Goal: Information Seeking & Learning: Learn about a topic

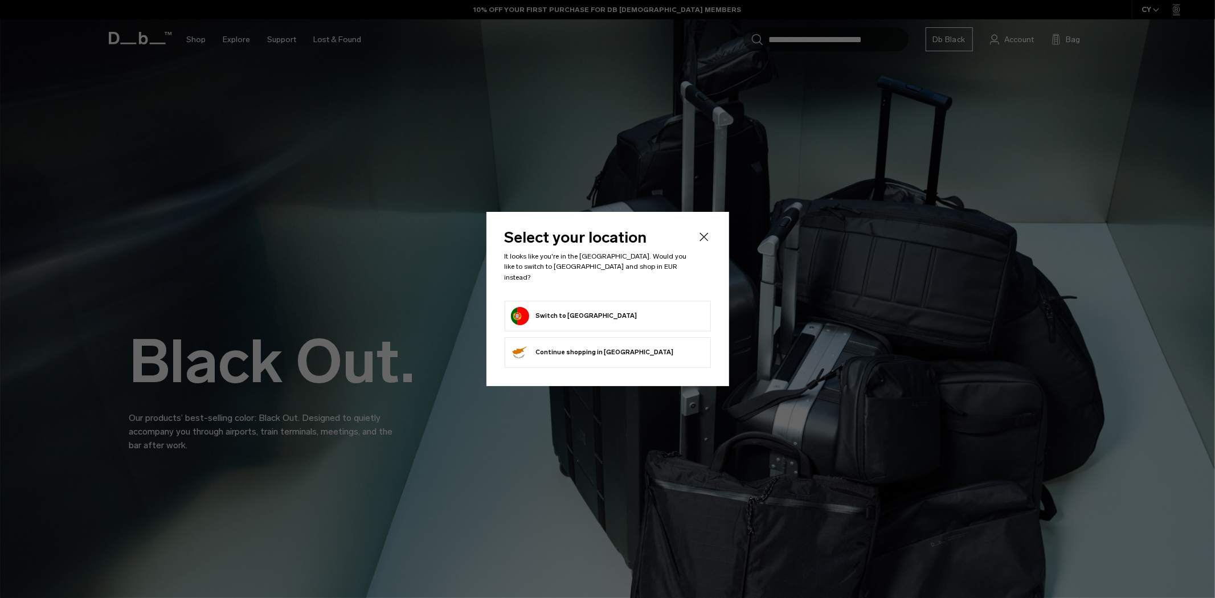
click at [668, 310] on body "Skip to content BUY NOW, PAY LATER WITH KLARNA 10% OFF YOUR FIRST PURCHASE FOR …" at bounding box center [607, 299] width 1215 height 598
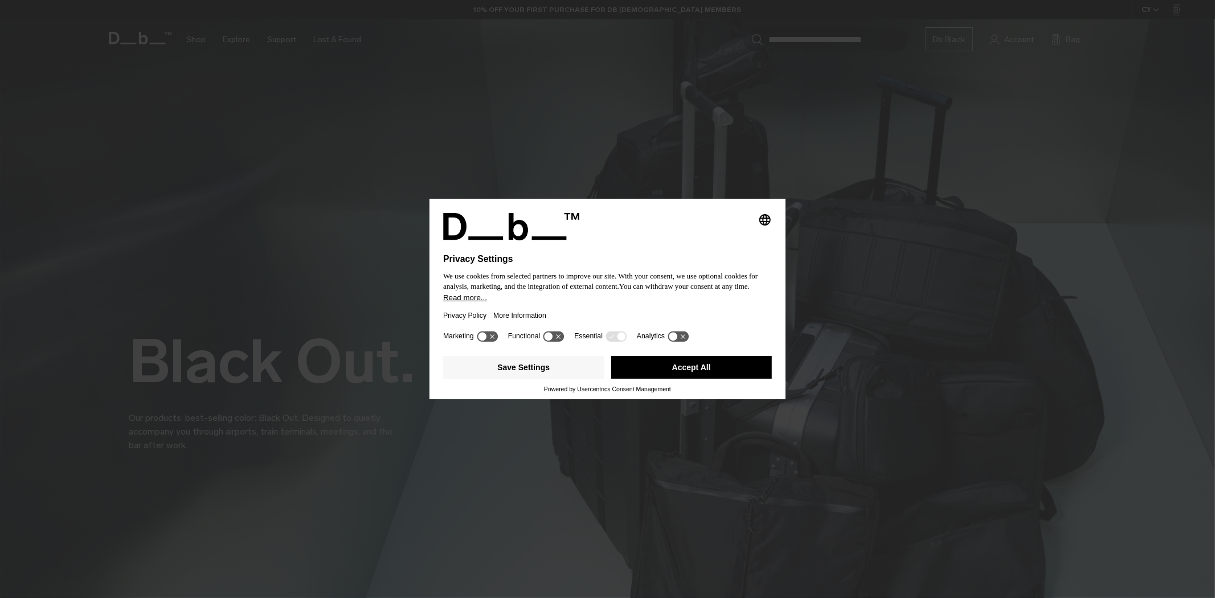
click at [672, 354] on div "Save Settings Accept All" at bounding box center [607, 368] width 329 height 34
click at [672, 368] on button "Accept All" at bounding box center [691, 367] width 161 height 23
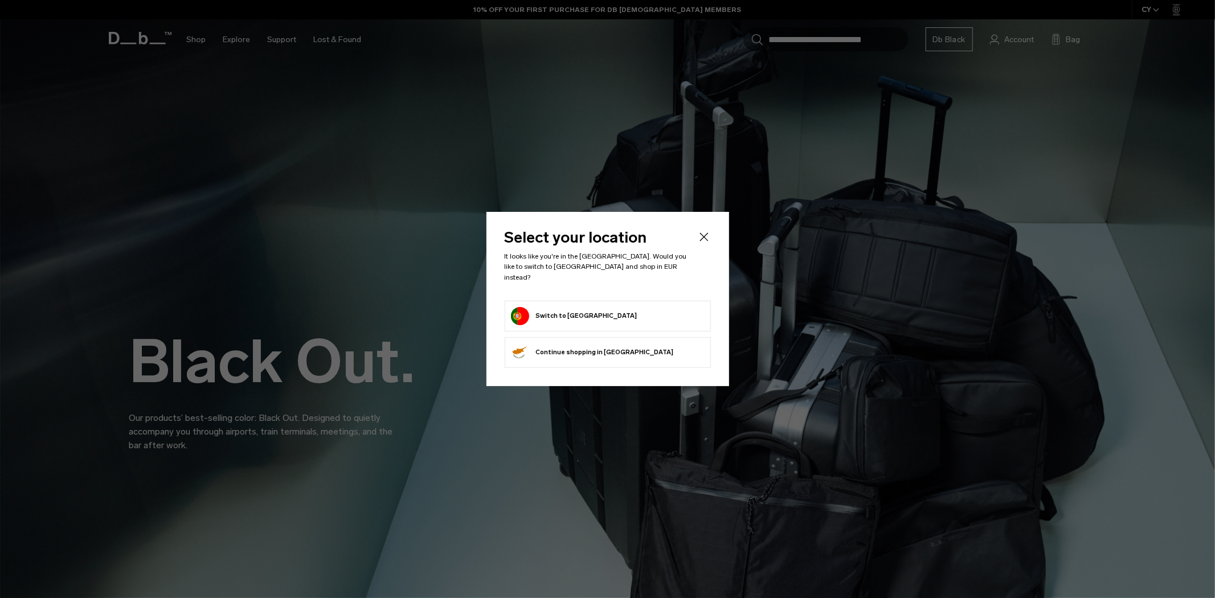
click at [598, 313] on form "Switch to Portugal" at bounding box center [608, 316] width 194 height 18
click at [544, 311] on button "Switch to Portugal" at bounding box center [574, 316] width 126 height 18
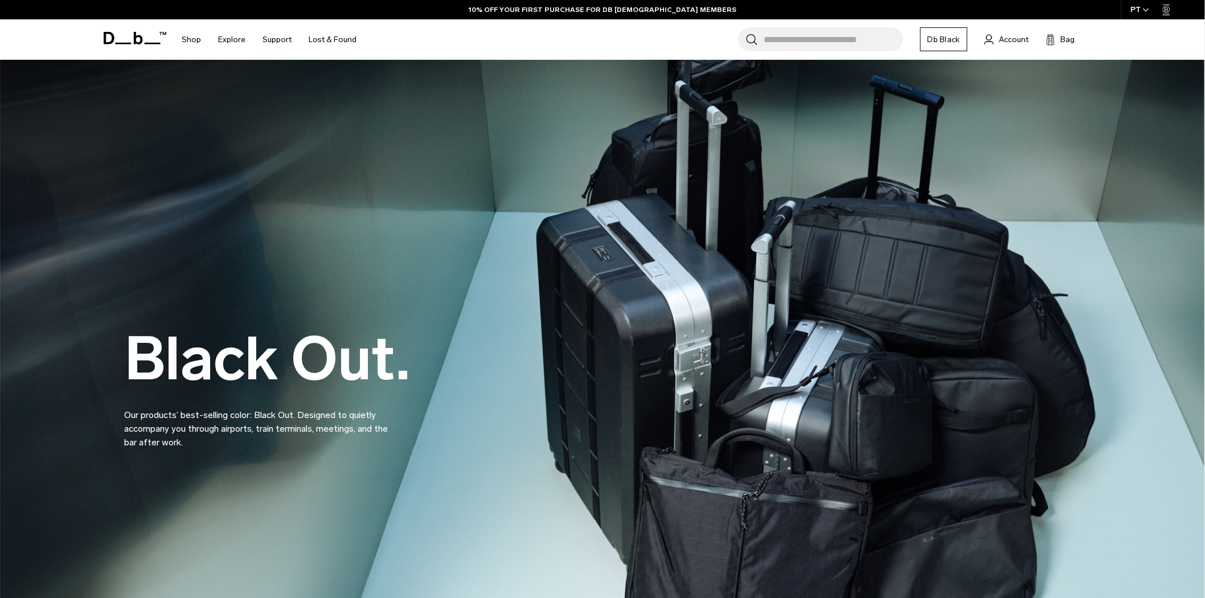
click at [820, 40] on input "Search for Bags, Luggage..." at bounding box center [834, 39] width 140 height 24
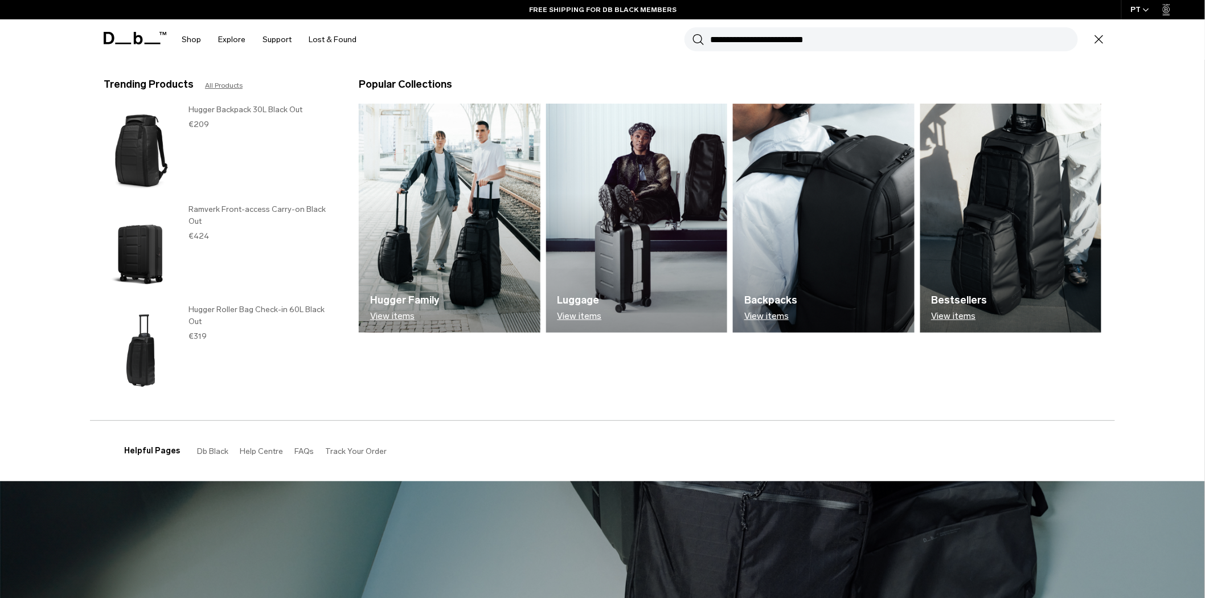
click at [219, 83] on link "All Products" at bounding box center [224, 85] width 38 height 10
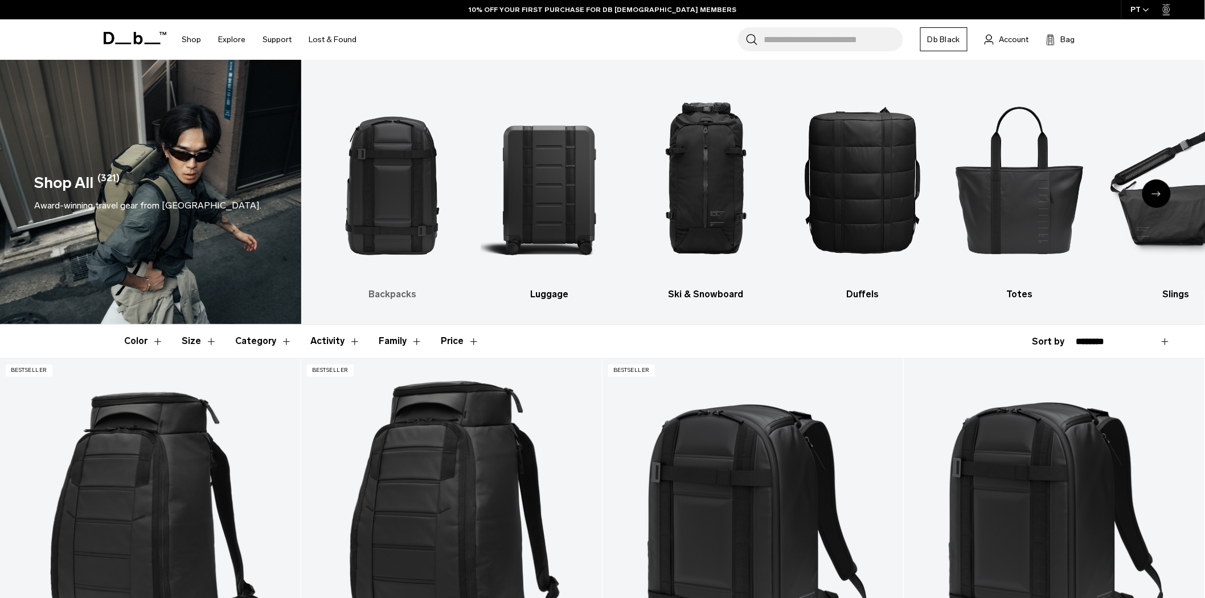
click at [391, 208] on img "1 / 10" at bounding box center [392, 179] width 137 height 205
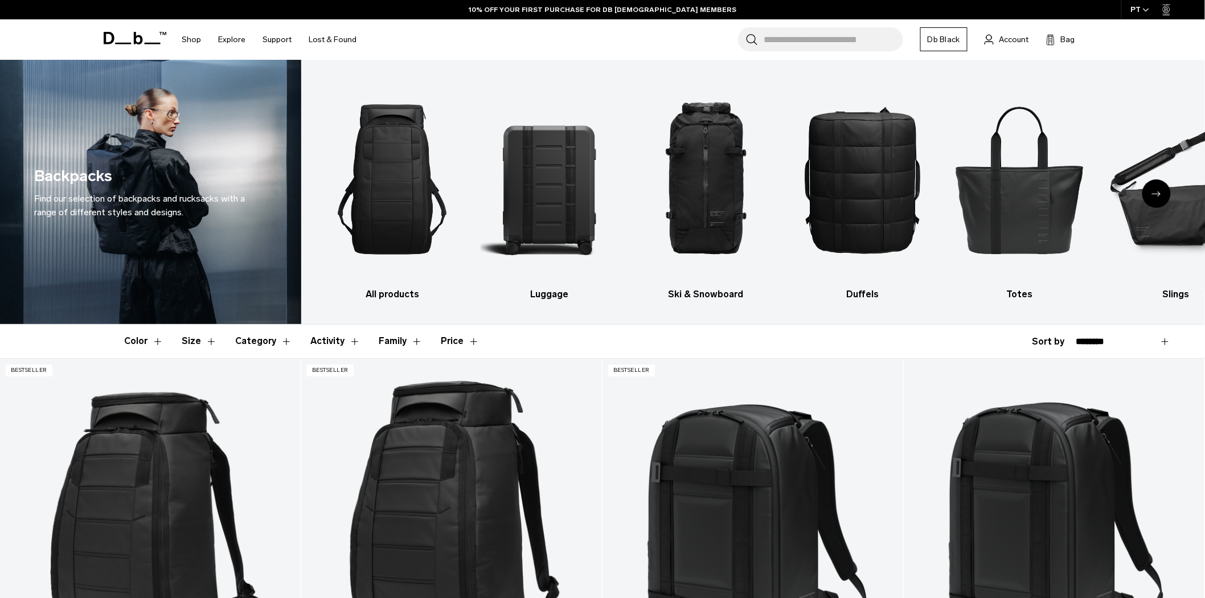
click at [205, 344] on button "Size" at bounding box center [199, 341] width 35 height 33
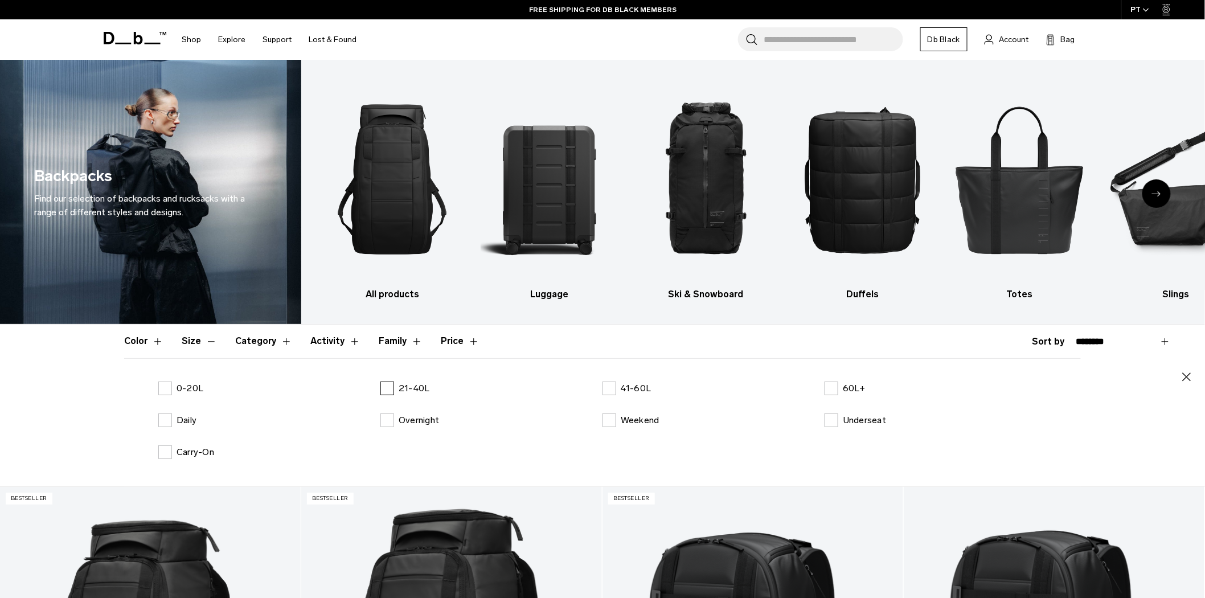
click at [388, 391] on label "21-40L" at bounding box center [405, 389] width 50 height 14
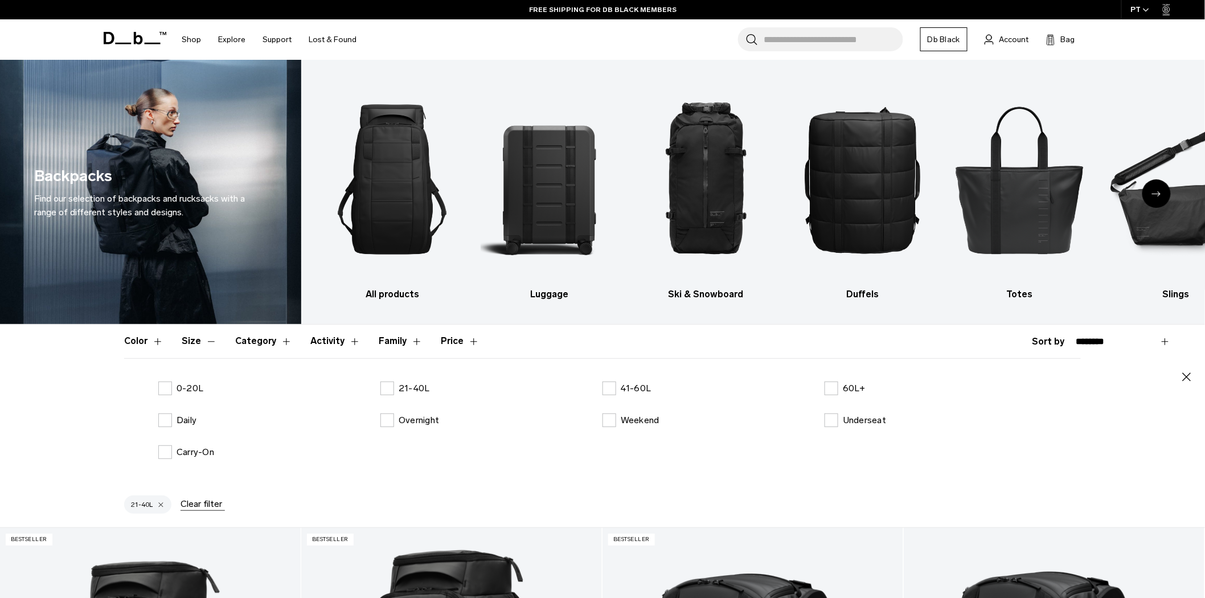
click at [344, 340] on button "Activity" at bounding box center [335, 341] width 50 height 33
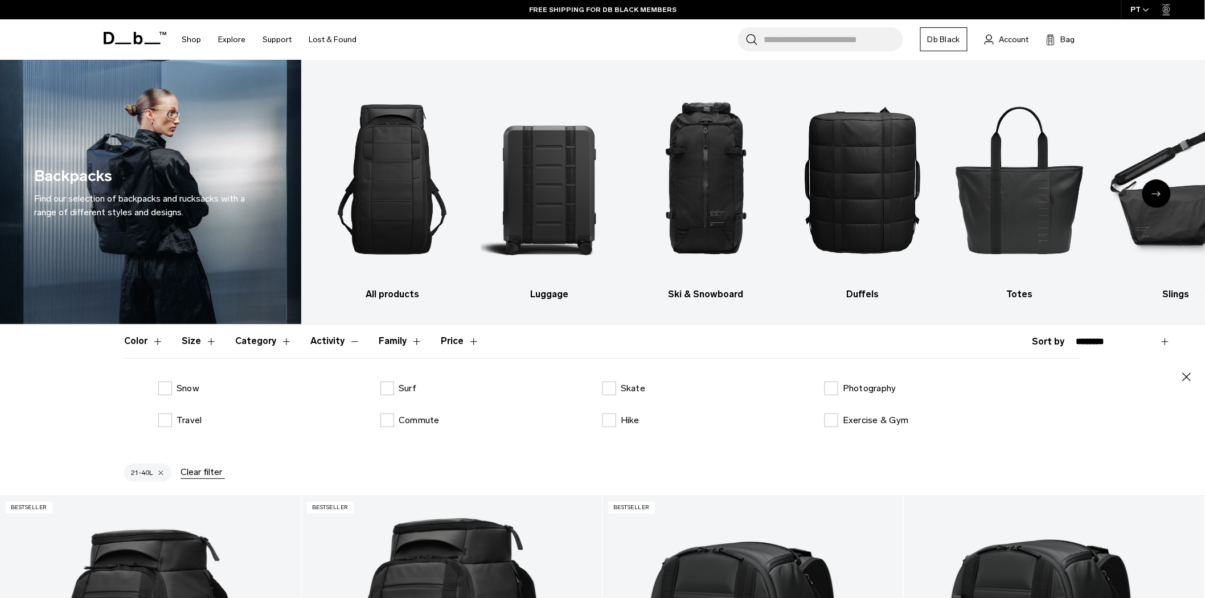
click at [403, 344] on button "Family" at bounding box center [401, 341] width 44 height 33
click at [451, 348] on button "Price" at bounding box center [460, 341] width 39 height 33
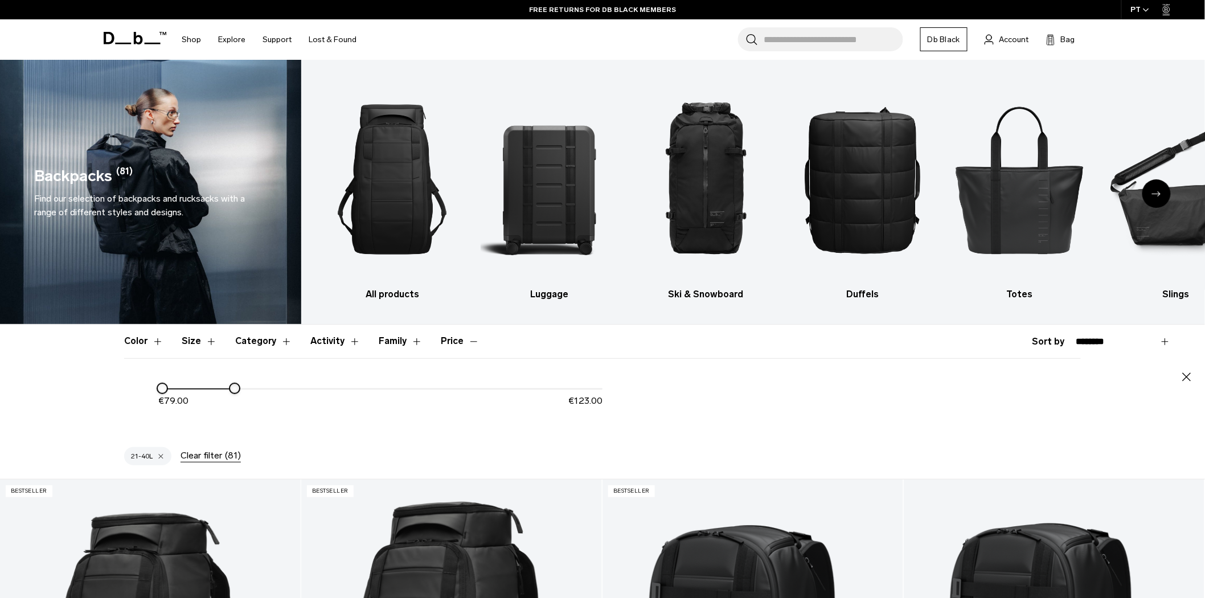
drag, startPoint x: 602, startPoint y: 391, endPoint x: 230, endPoint y: 378, distance: 372.7
click at [230, 378] on div "Close € 79.00 € 123.00" at bounding box center [602, 398] width 957 height 80
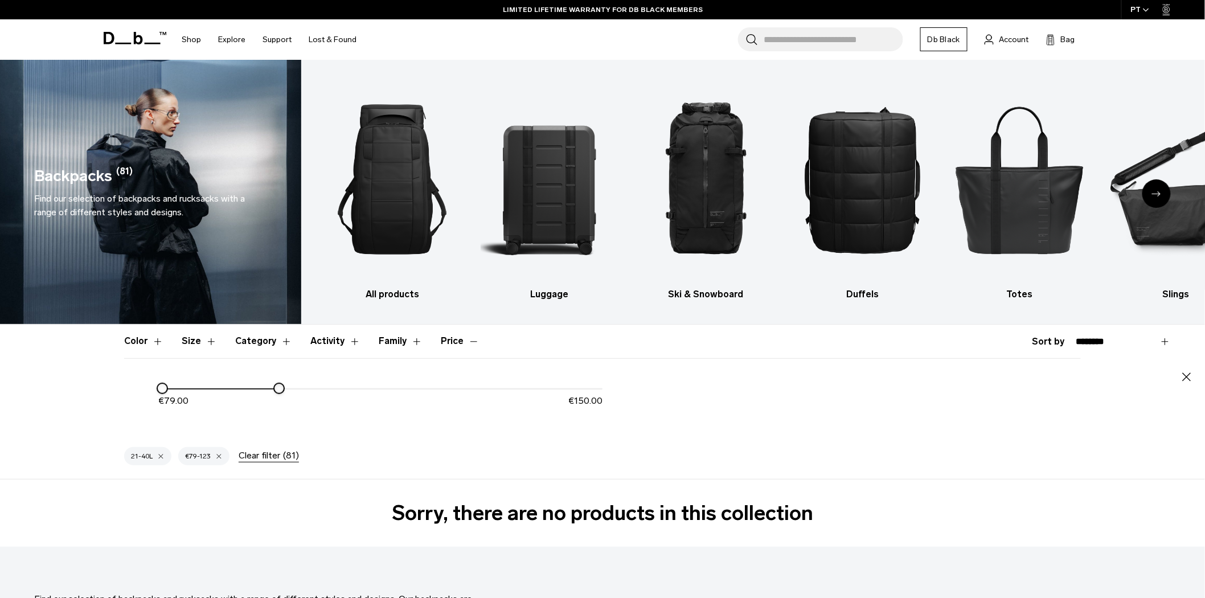
drag, startPoint x: 237, startPoint y: 389, endPoint x: 282, endPoint y: 393, distance: 45.2
click at [282, 393] on div at bounding box center [278, 388] width 9 height 9
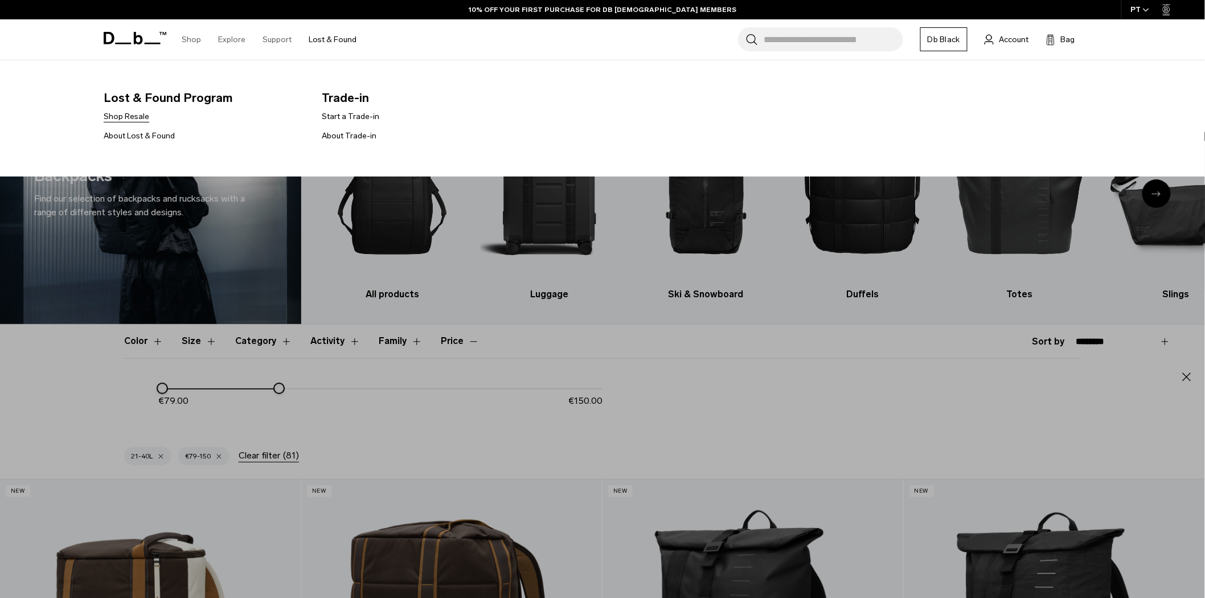
click at [147, 116] on link "Shop Resale" at bounding box center [127, 116] width 46 height 12
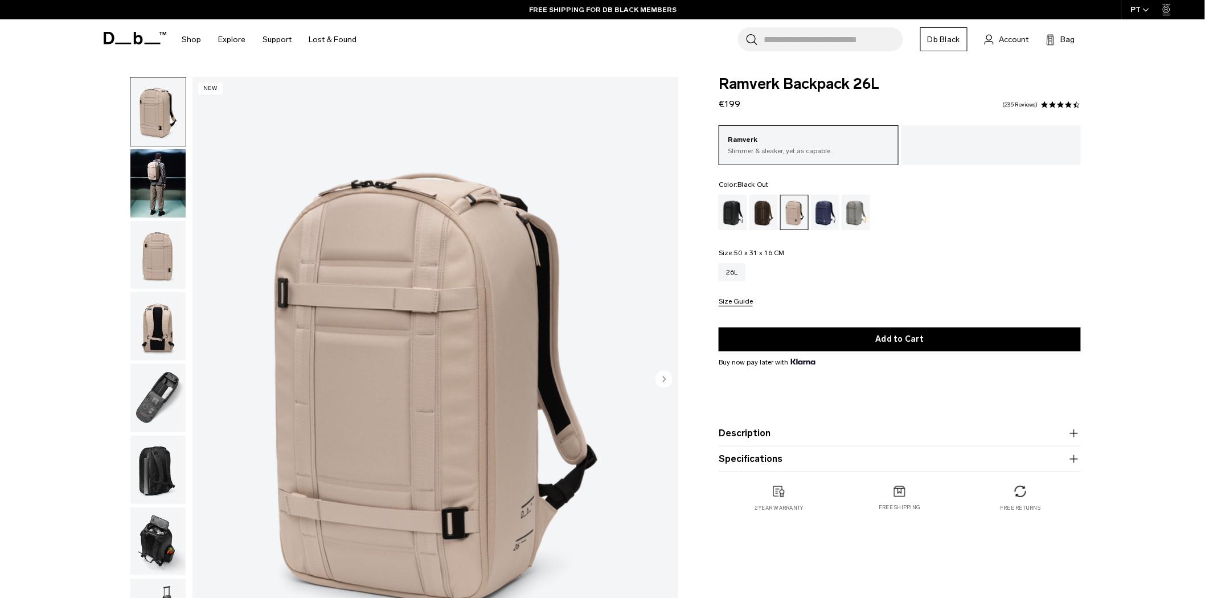
click at [739, 223] on div "Black Out" at bounding box center [733, 212] width 29 height 35
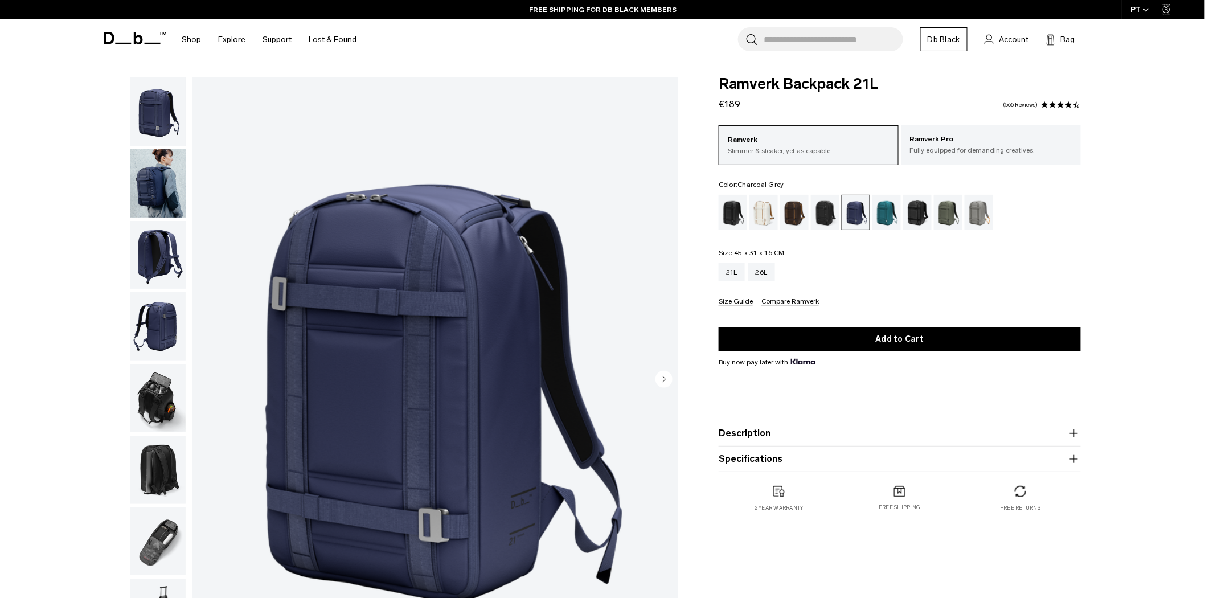
click at [815, 218] on div "Charcoal Grey" at bounding box center [825, 212] width 29 height 35
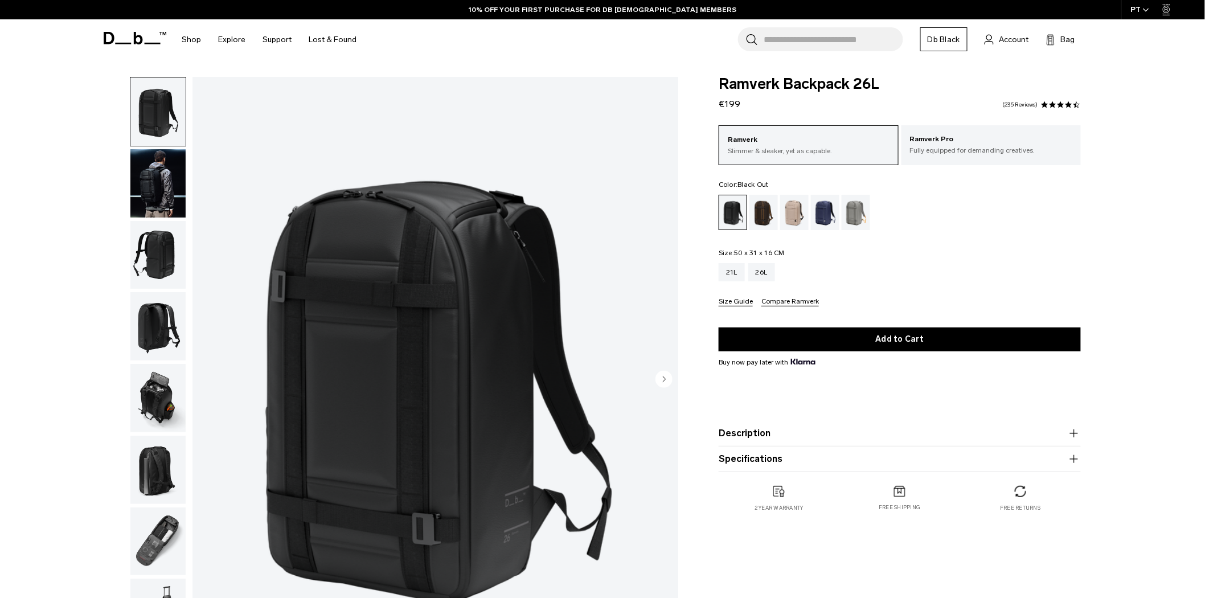
click at [136, 252] on img "button" at bounding box center [157, 255] width 55 height 68
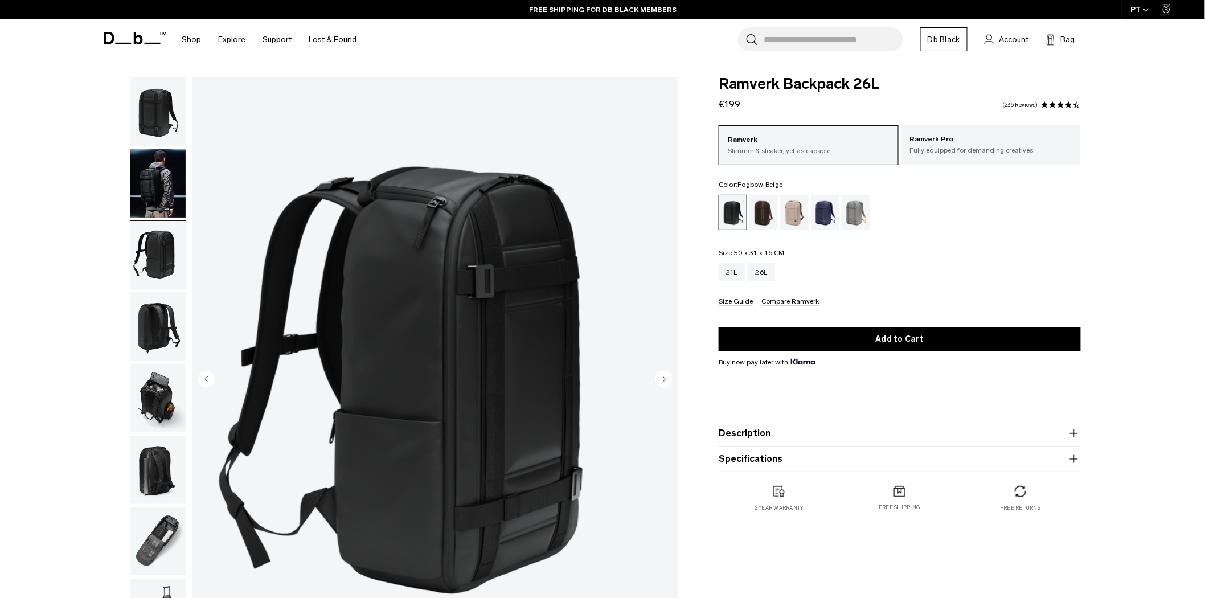
click at [793, 227] on div "Fogbow Beige" at bounding box center [794, 212] width 29 height 35
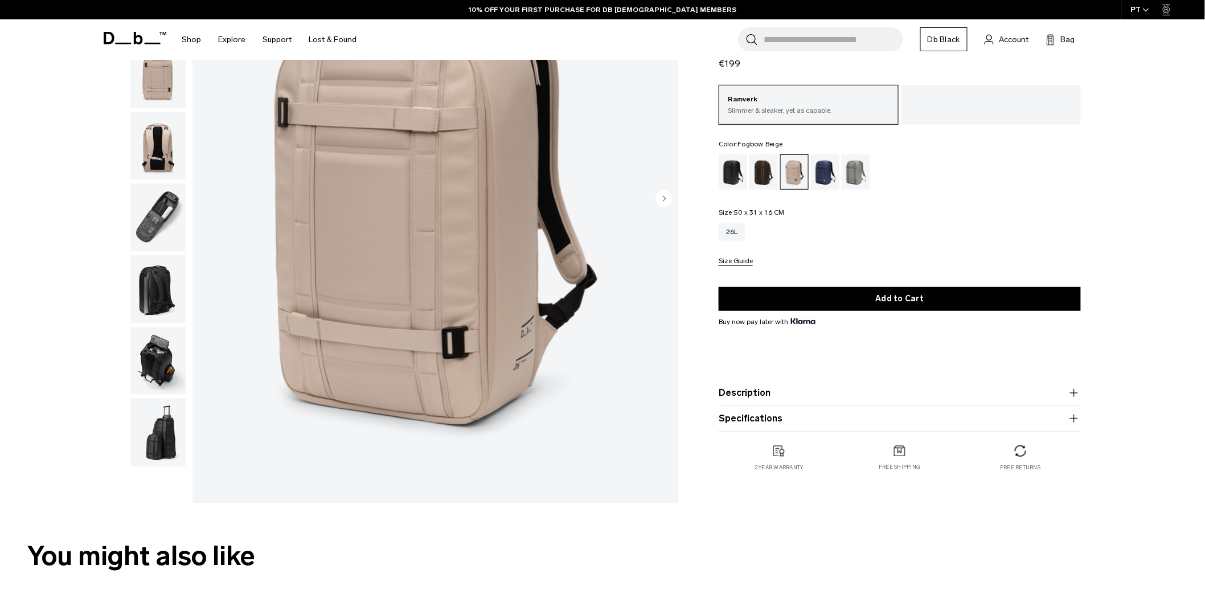
click at [163, 204] on img "button" at bounding box center [157, 217] width 55 height 68
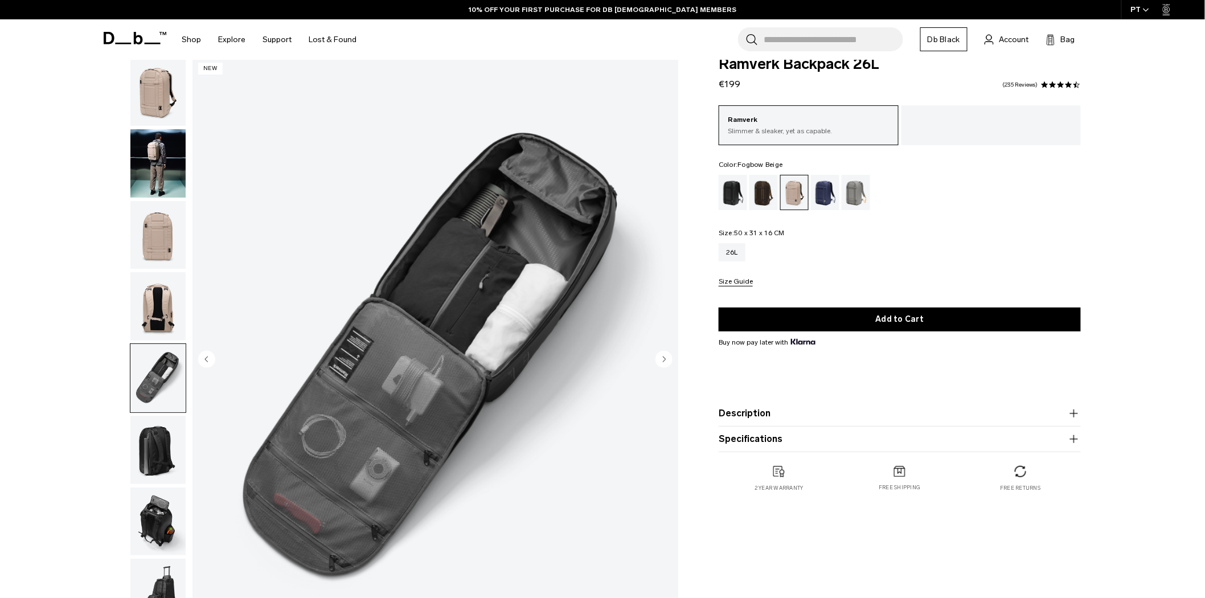
scroll to position [19, 0]
click at [159, 434] on img "button" at bounding box center [157, 450] width 55 height 68
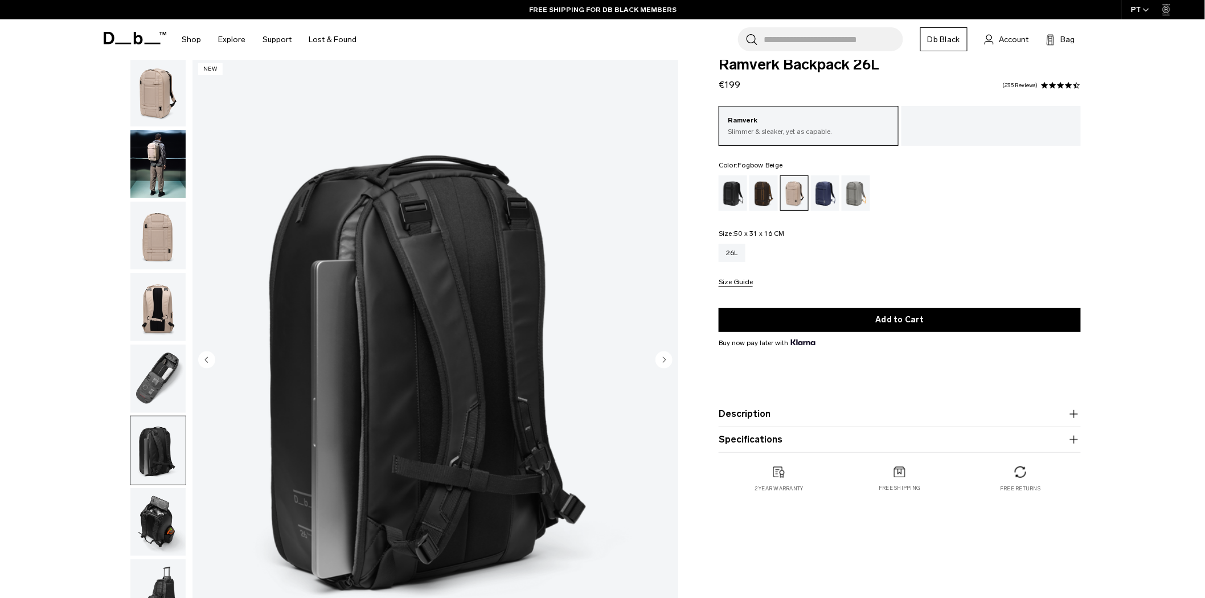
click at [161, 532] on img "button" at bounding box center [157, 522] width 55 height 68
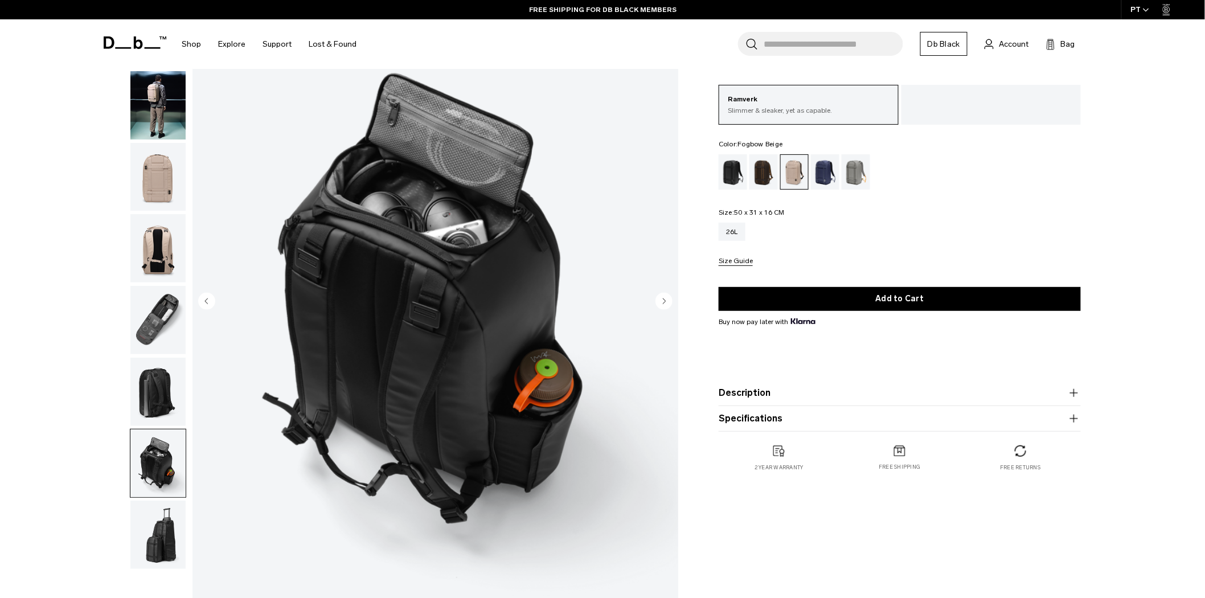
scroll to position [79, 0]
click at [161, 532] on img "button" at bounding box center [157, 534] width 55 height 68
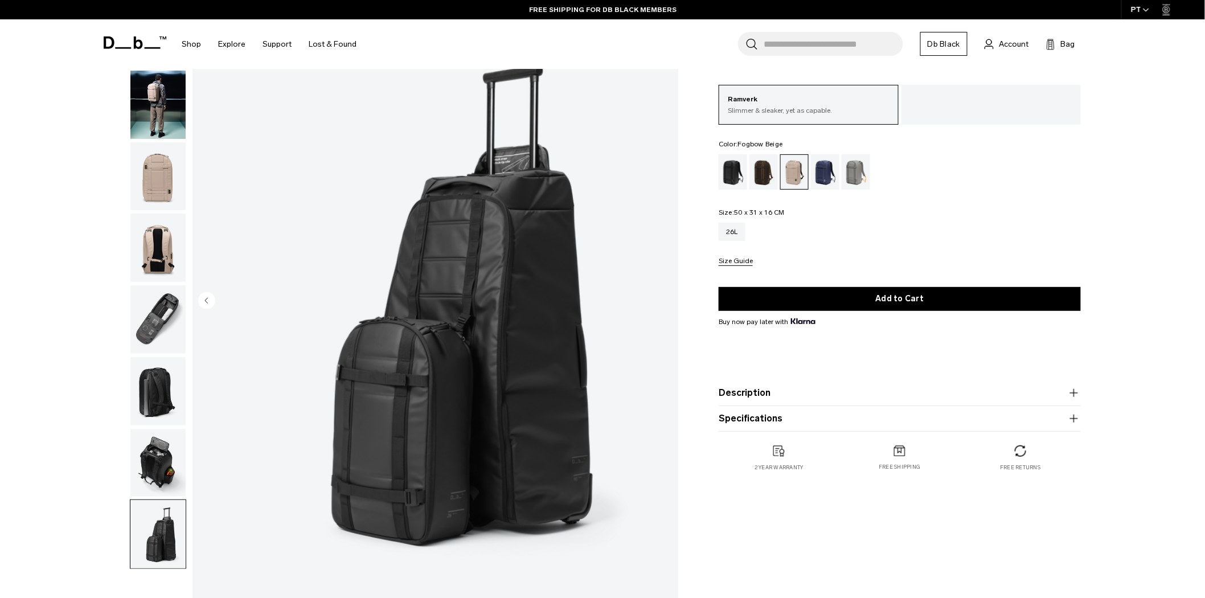
click at [168, 477] on img "button" at bounding box center [157, 463] width 55 height 68
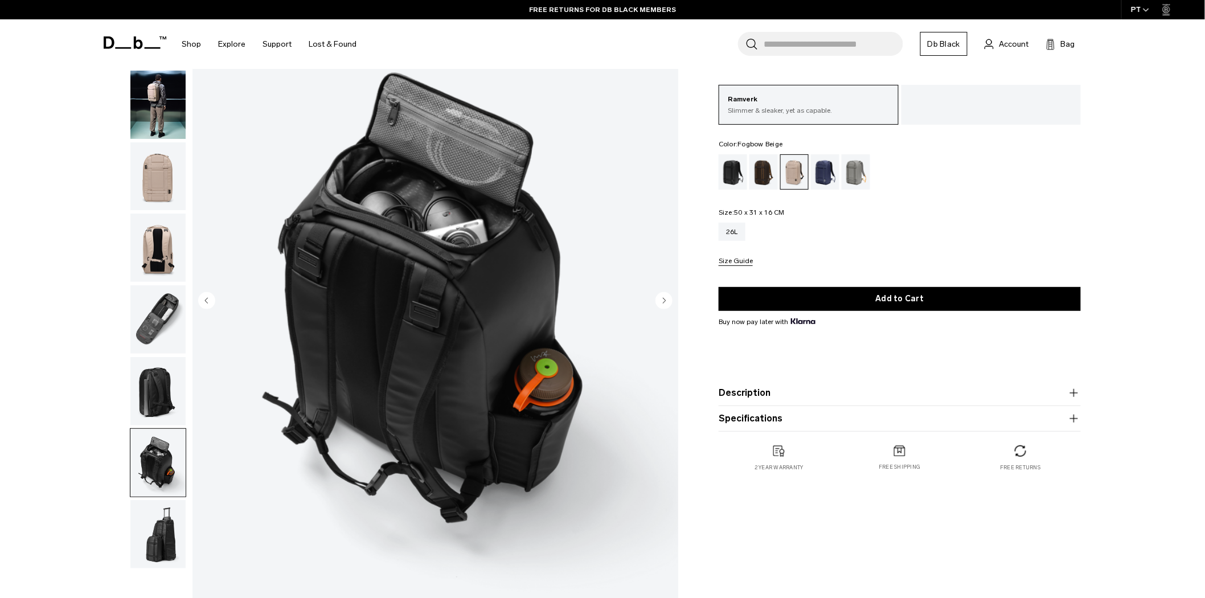
click at [799, 181] on div "Fogbow Beige" at bounding box center [795, 172] width 28 height 34
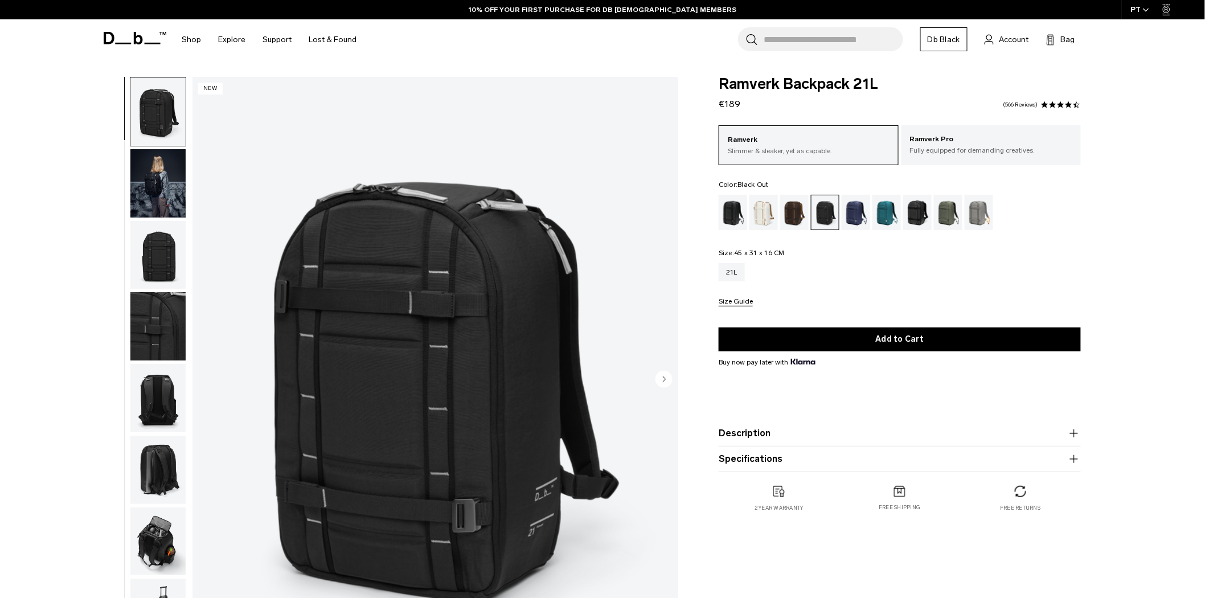
click at [727, 211] on div "Black Out" at bounding box center [733, 212] width 29 height 35
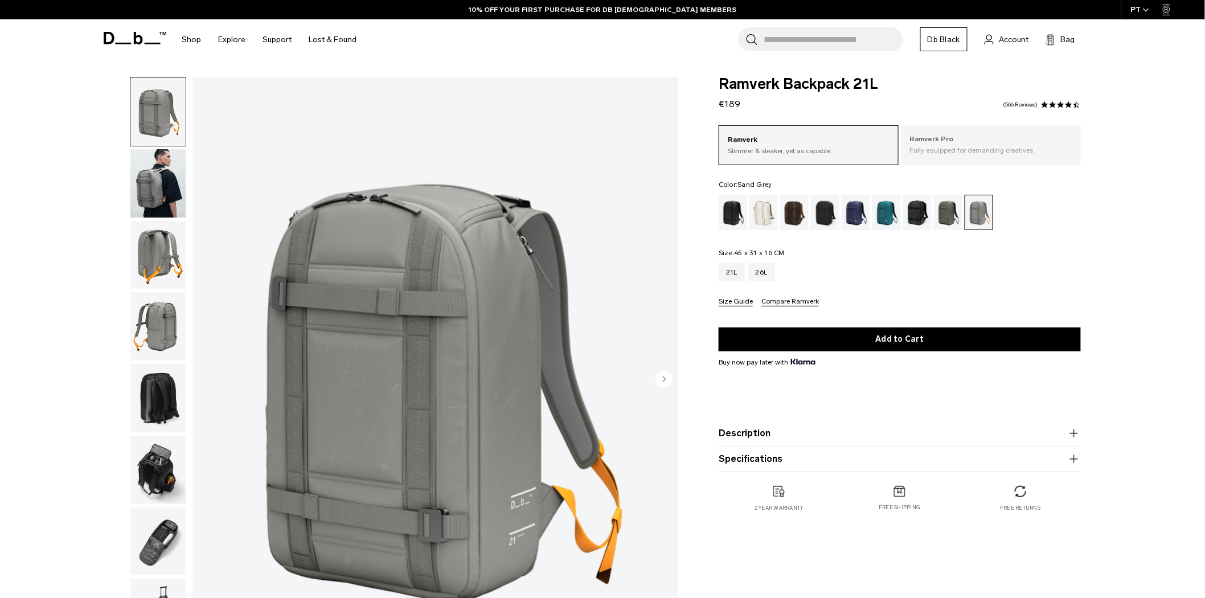
click at [1057, 154] on p "Fully equipped for demanding creatives." at bounding box center [991, 150] width 163 height 10
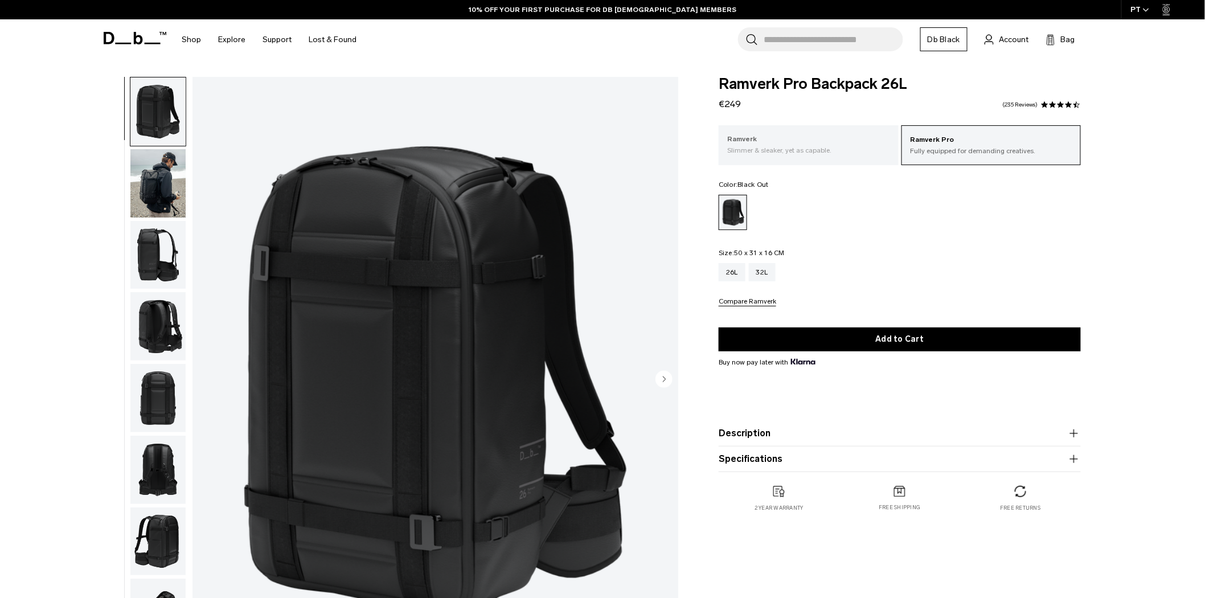
click at [839, 143] on p "Ramverk" at bounding box center [808, 139] width 163 height 11
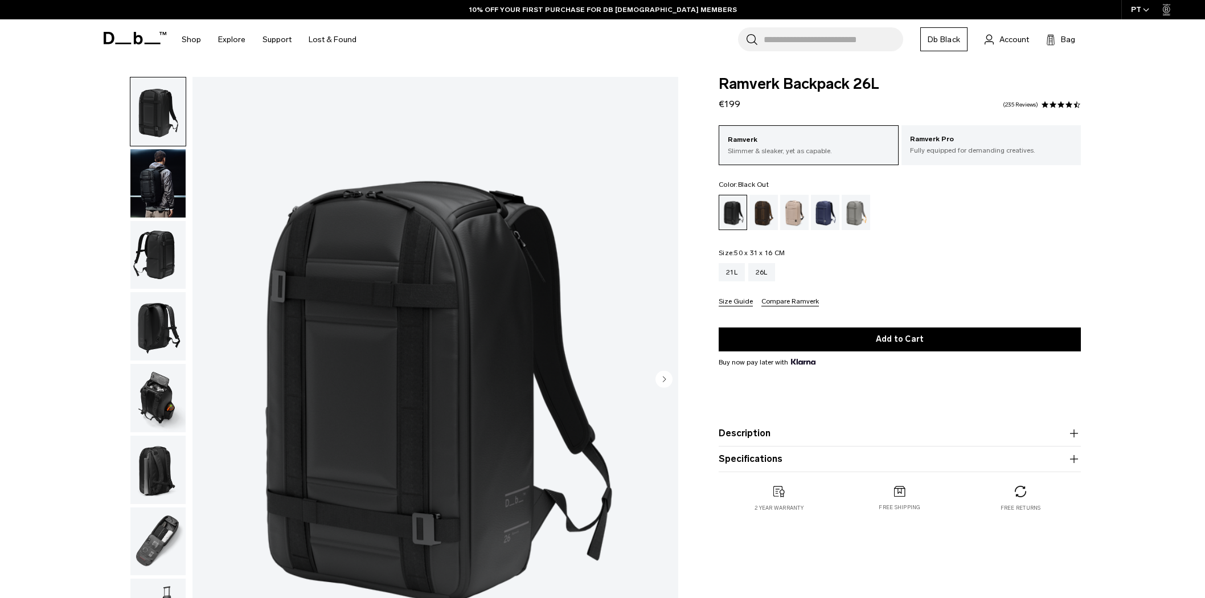
click at [138, 175] on img "button" at bounding box center [157, 183] width 55 height 68
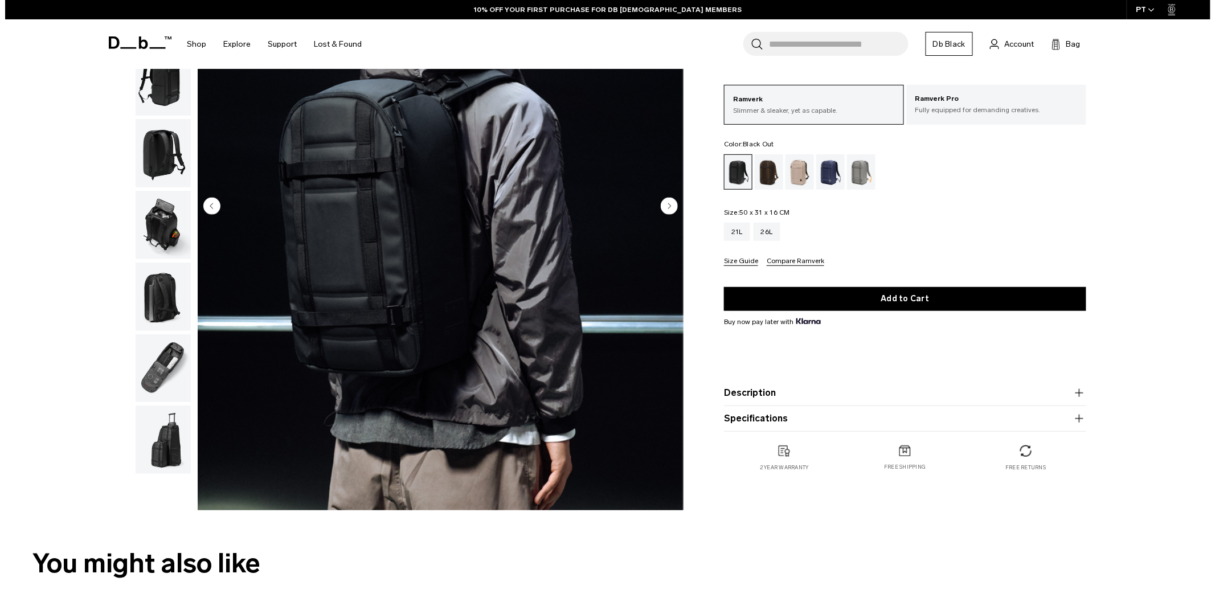
scroll to position [174, 0]
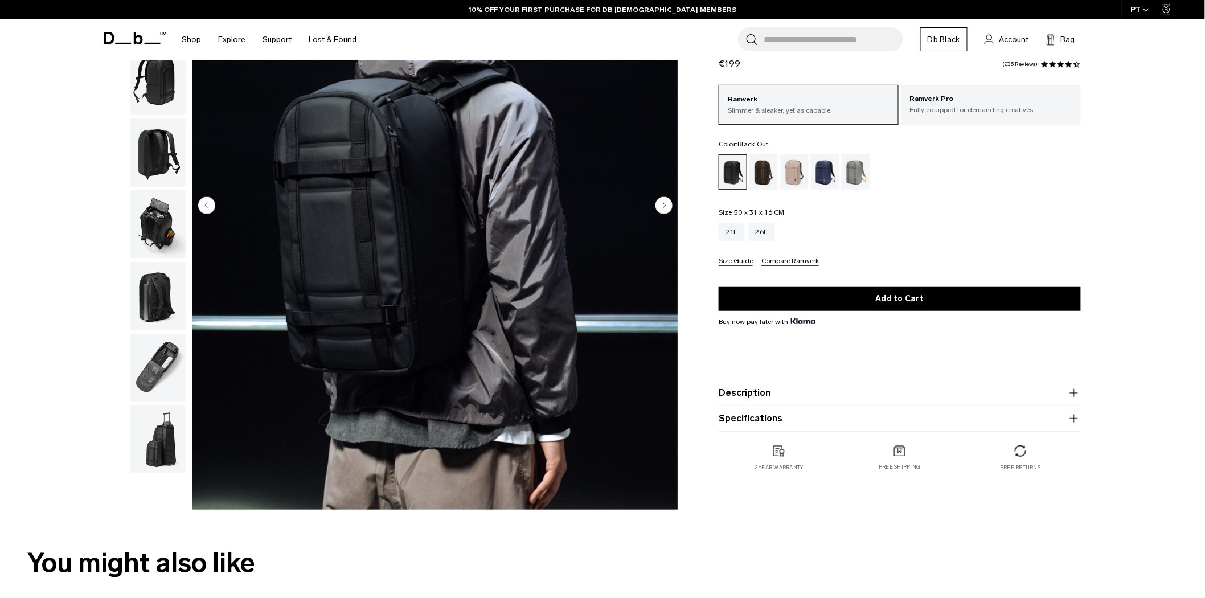
click at [783, 260] on button "Compare Ramverk" at bounding box center [790, 261] width 58 height 9
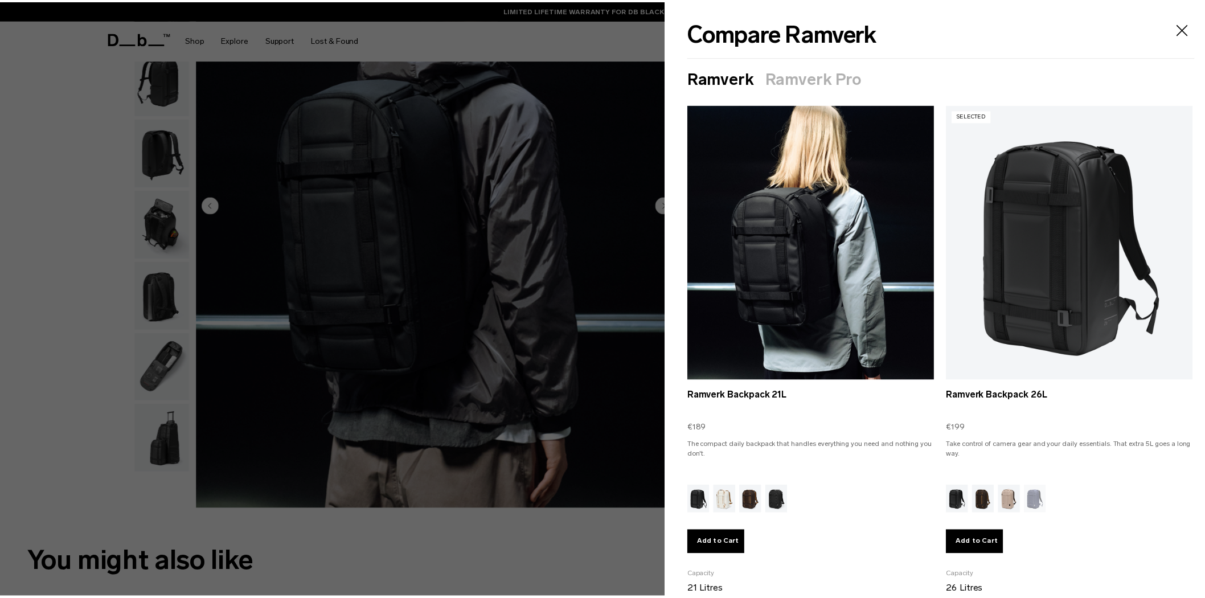
scroll to position [0, 0]
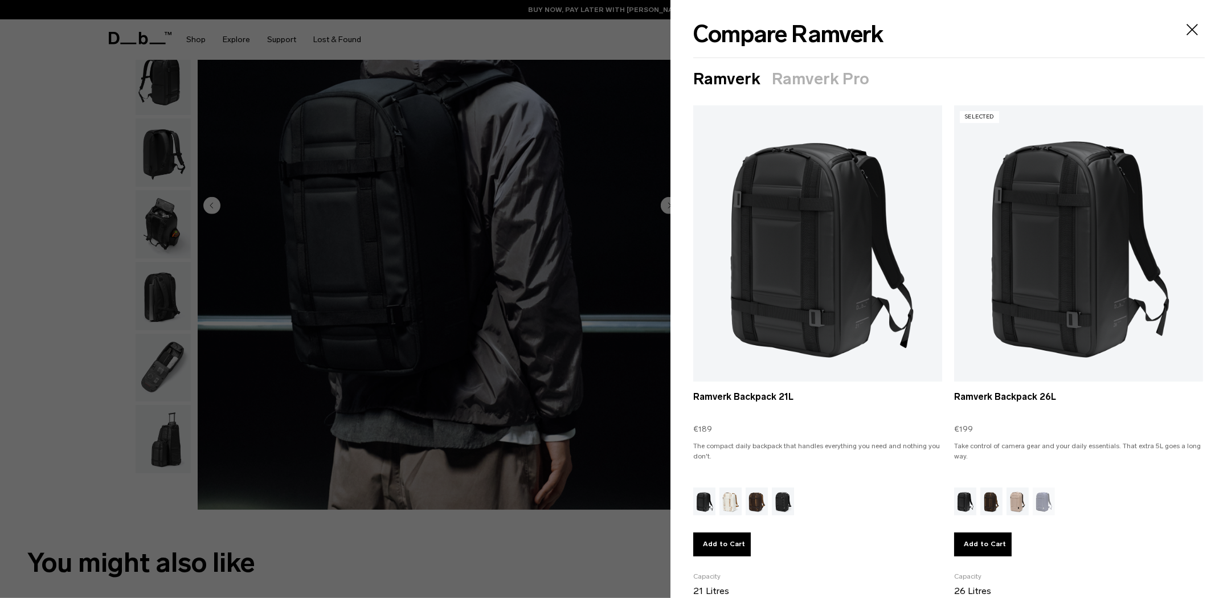
click at [1186, 30] on icon "Close" at bounding box center [1191, 29] width 11 height 11
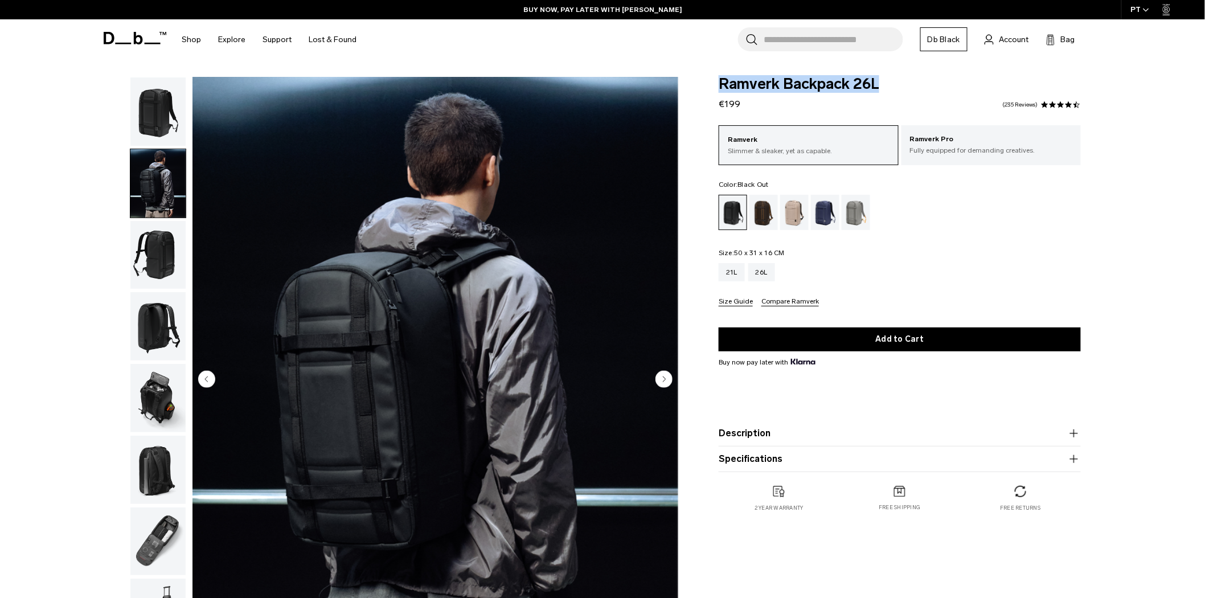
drag, startPoint x: 722, startPoint y: 82, endPoint x: 880, endPoint y: 86, distance: 157.8
click at [880, 86] on span "Ramverk Backpack 26L" at bounding box center [900, 84] width 362 height 15
copy span "Ramverk Backpack 26L"
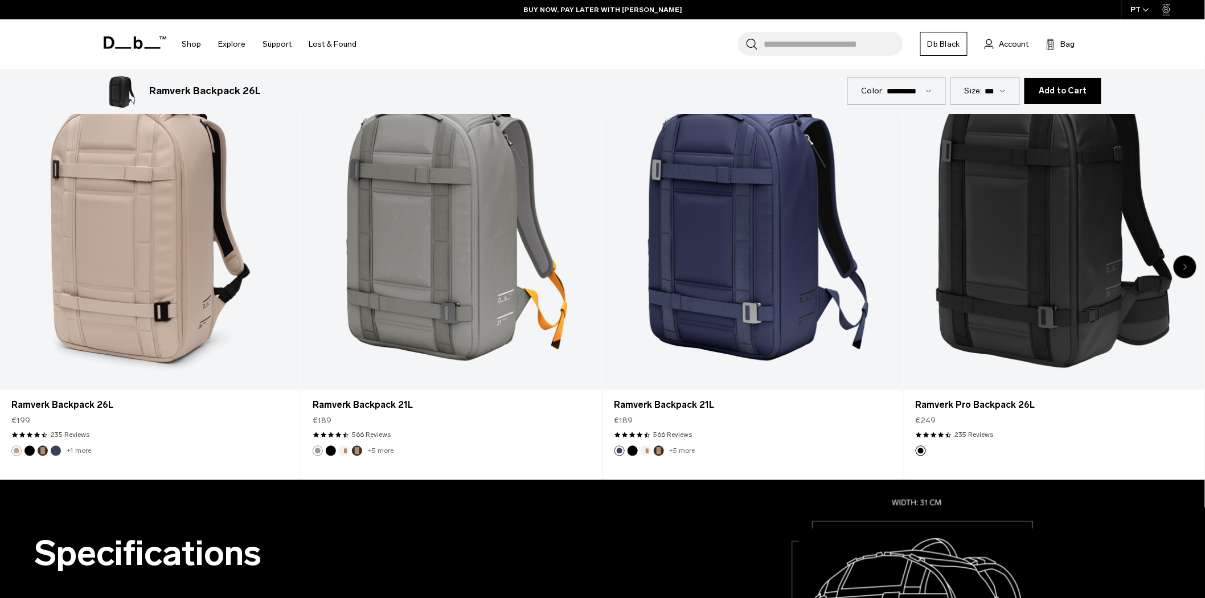
scroll to position [727, 0]
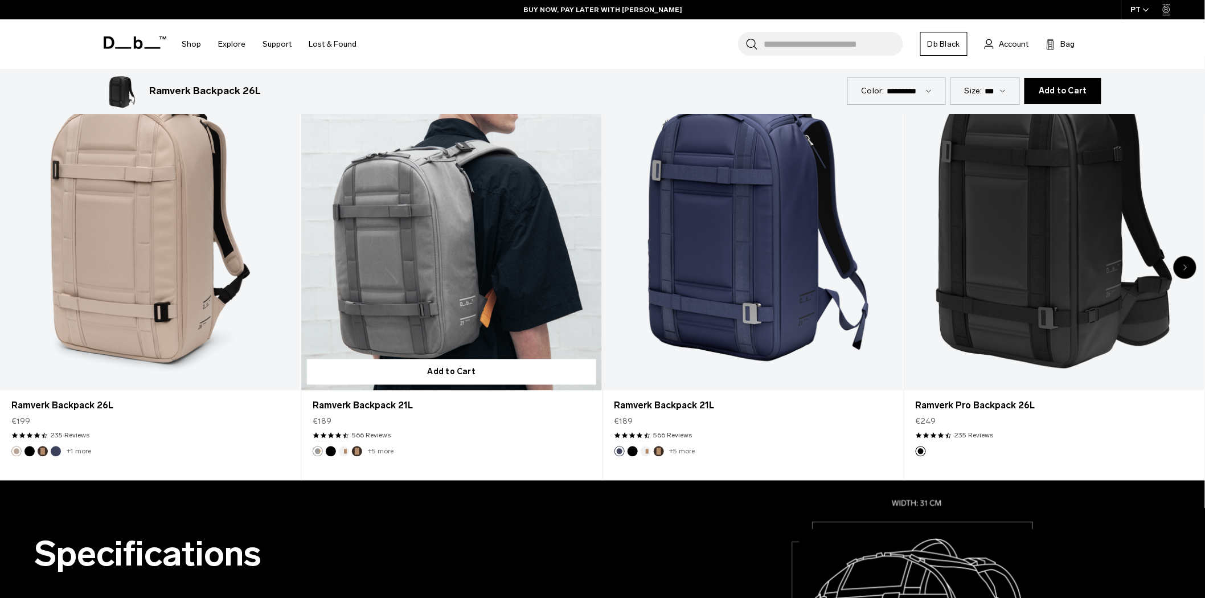
click at [408, 265] on link "Ramverk Backpack 21L" at bounding box center [451, 225] width 300 height 334
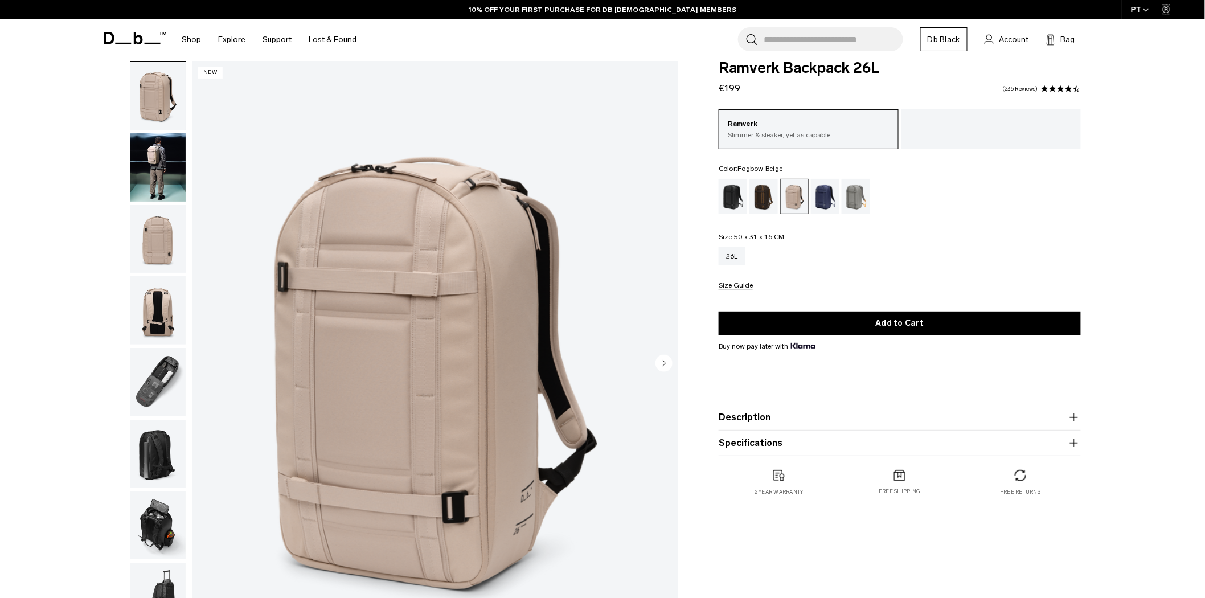
click at [163, 228] on img "button" at bounding box center [157, 239] width 55 height 68
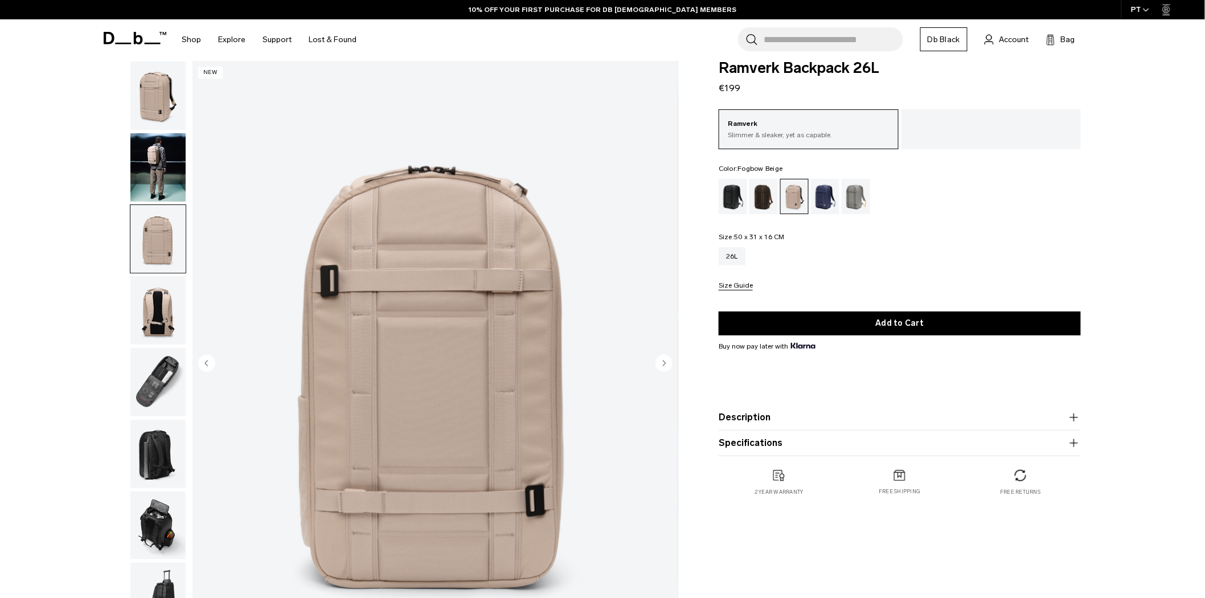
click at [154, 172] on img "button" at bounding box center [157, 167] width 55 height 68
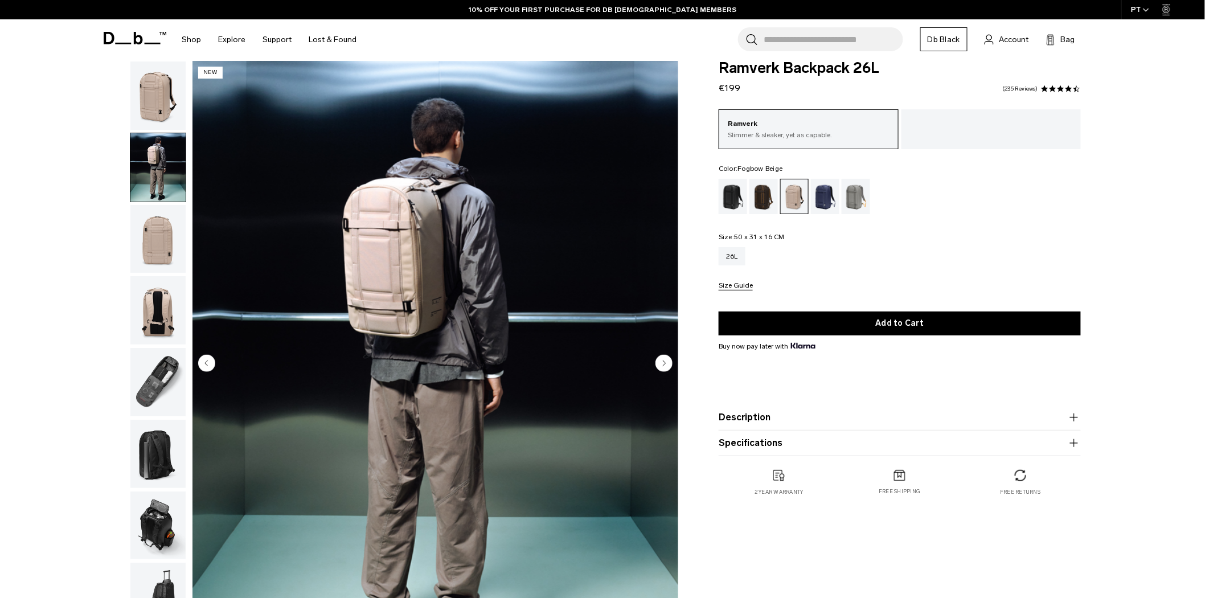
click at [157, 219] on img "button" at bounding box center [157, 239] width 55 height 68
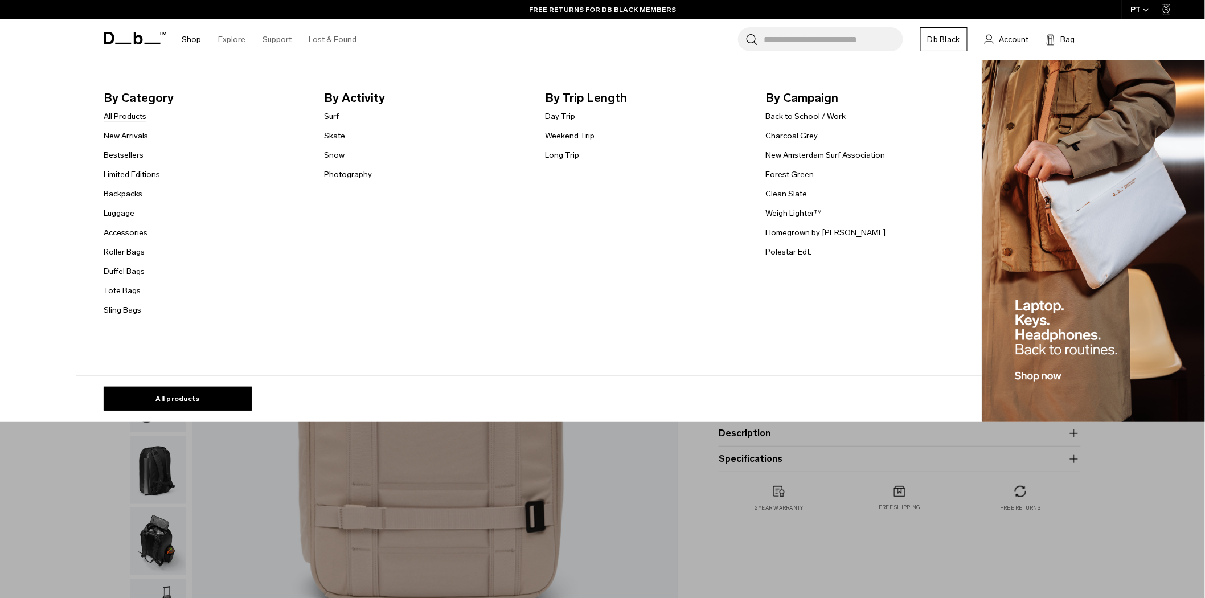
click at [138, 113] on link "All Products" at bounding box center [125, 116] width 43 height 12
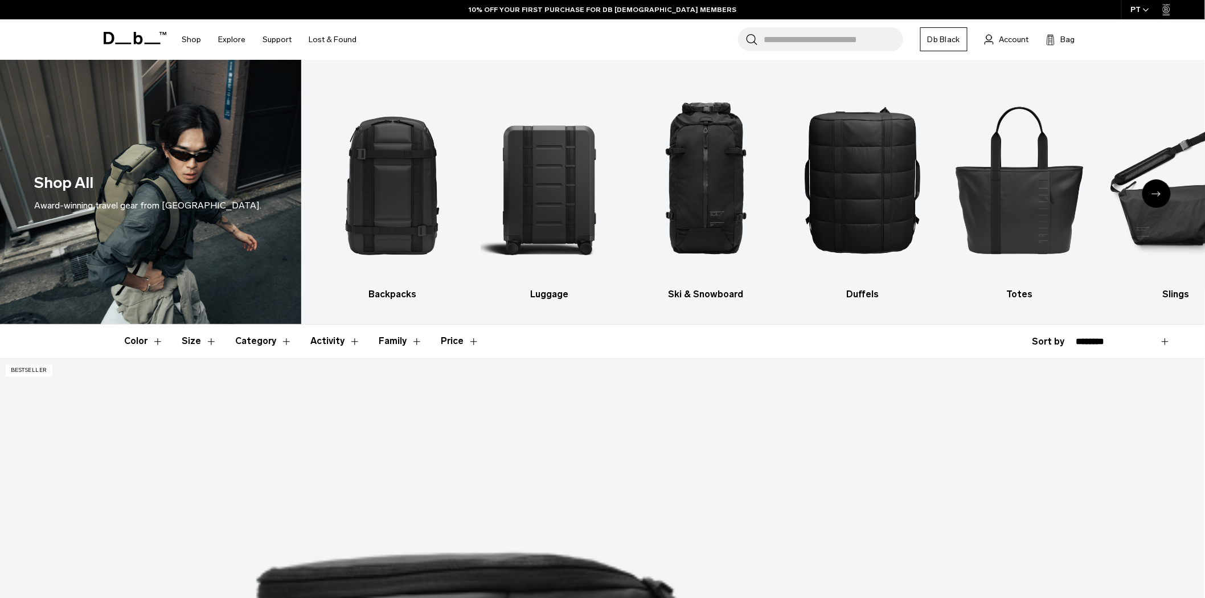
click at [1166, 195] on div "Next slide" at bounding box center [1156, 193] width 28 height 28
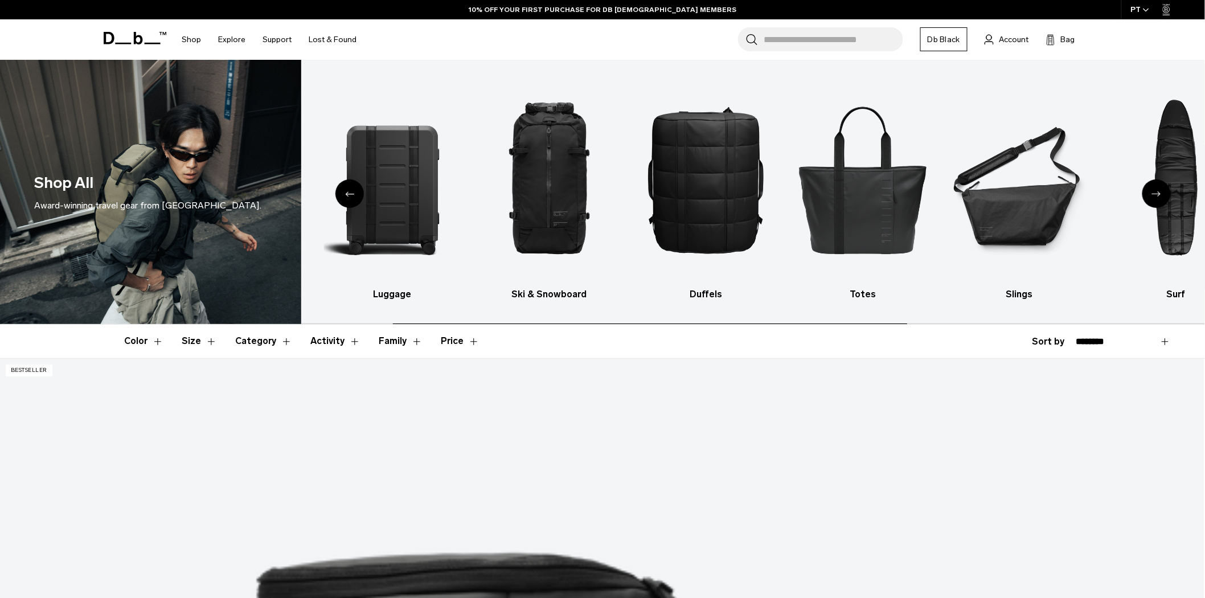
click at [1163, 194] on div "Next slide" at bounding box center [1156, 193] width 28 height 28
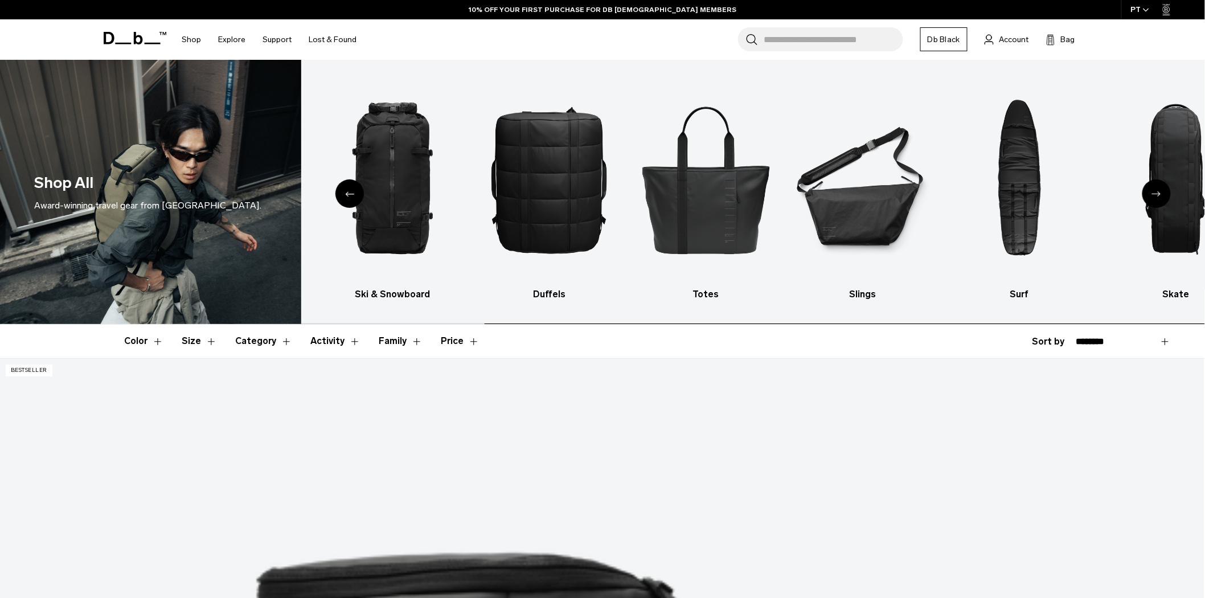
click at [1163, 194] on div "Next slide" at bounding box center [1156, 193] width 28 height 28
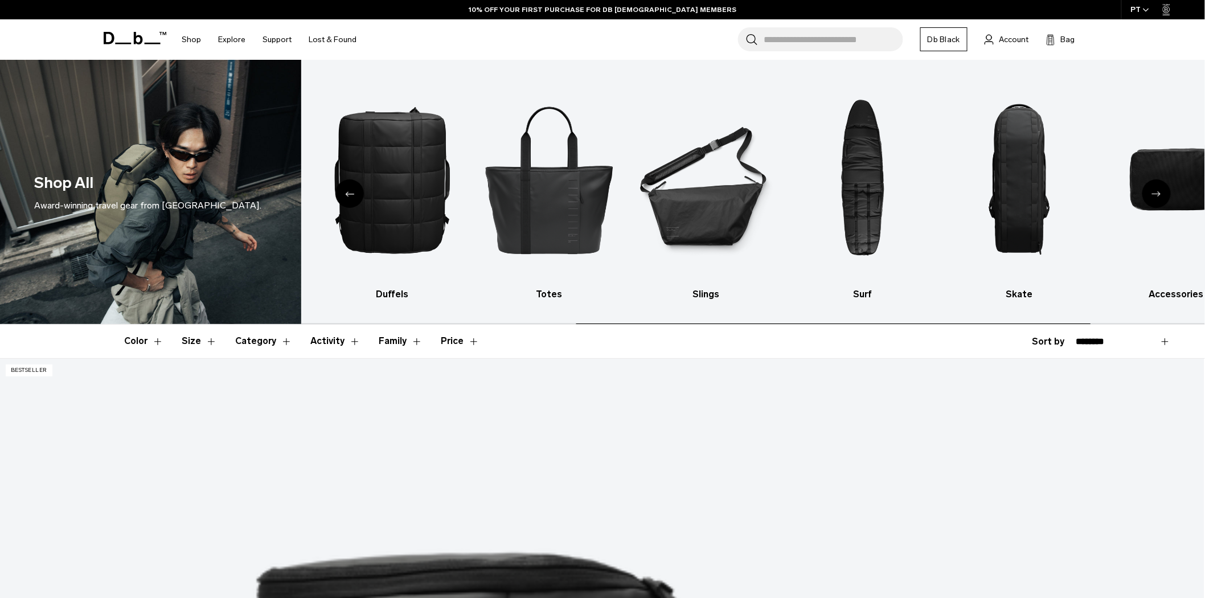
click at [1163, 194] on div "Next slide" at bounding box center [1156, 193] width 28 height 28
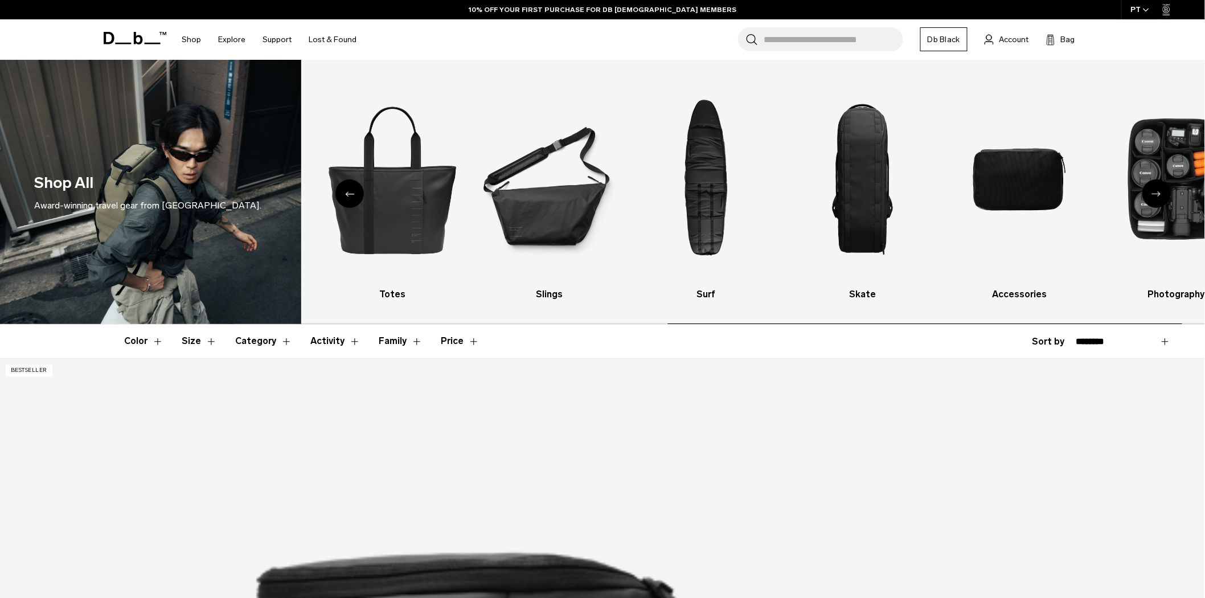
click at [1163, 194] on div "Next slide" at bounding box center [1156, 193] width 28 height 28
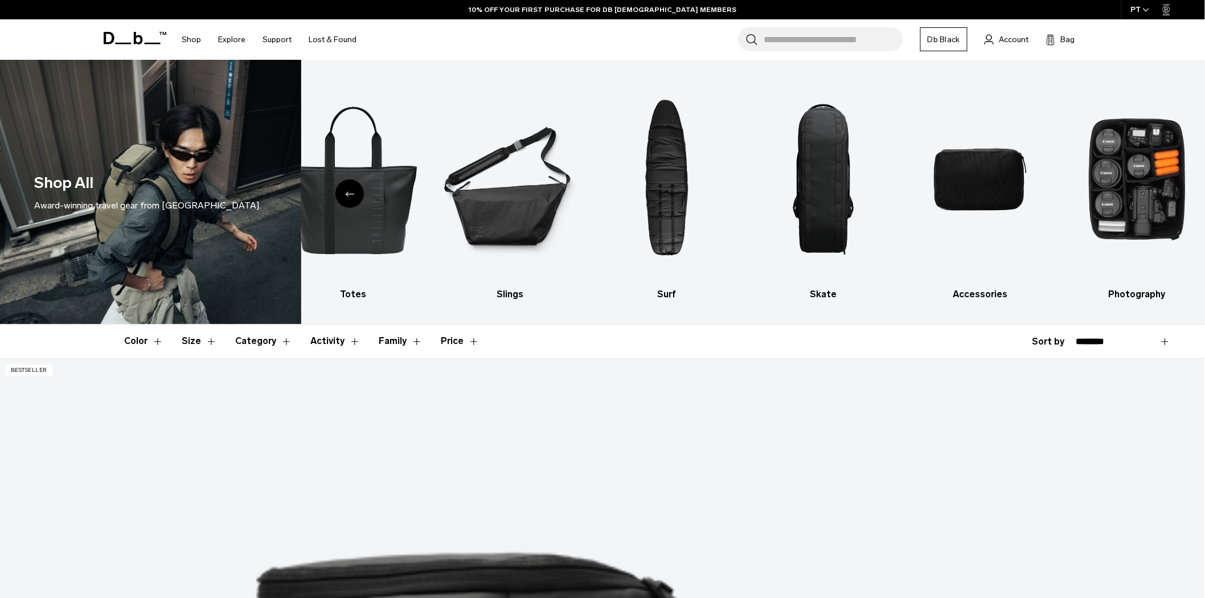
click at [351, 205] on div "Previous slide" at bounding box center [349, 193] width 28 height 28
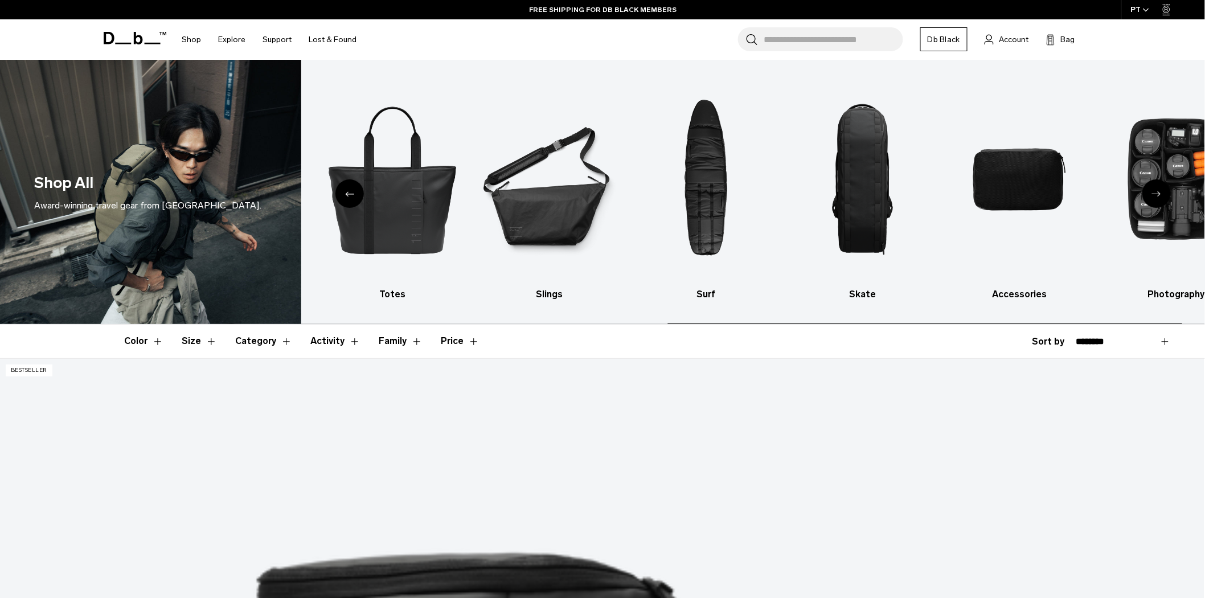
click at [351, 205] on div "Previous slide" at bounding box center [349, 193] width 28 height 28
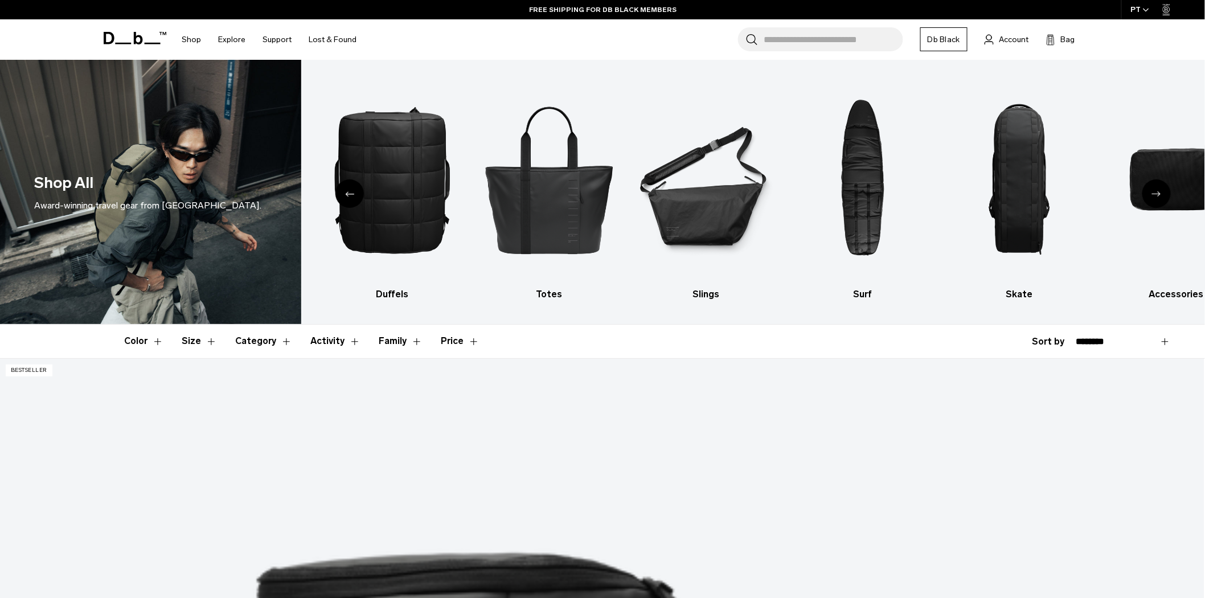
click at [350, 204] on div "Previous slide" at bounding box center [349, 193] width 28 height 28
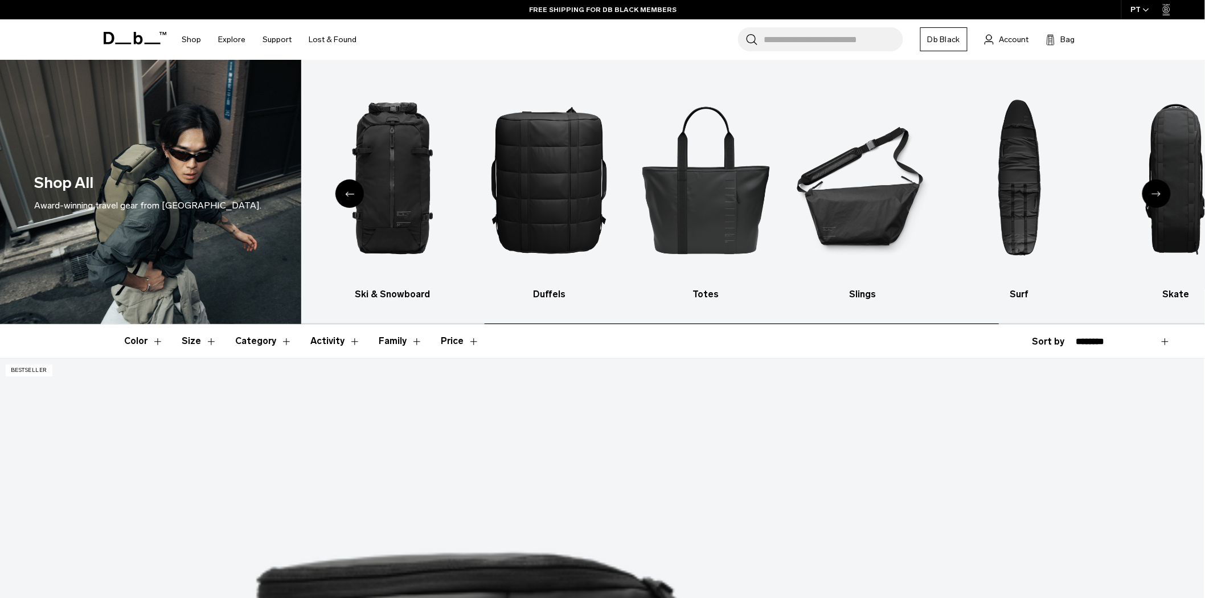
click at [349, 199] on div "Previous slide" at bounding box center [349, 193] width 28 height 28
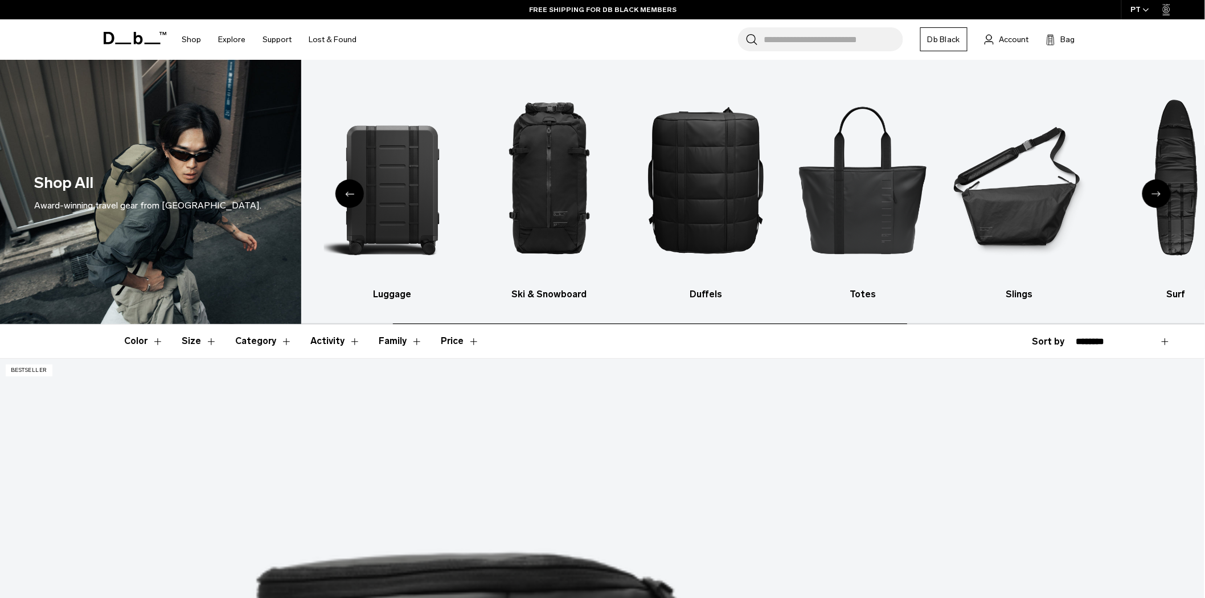
click at [348, 199] on div "Previous slide" at bounding box center [349, 193] width 28 height 28
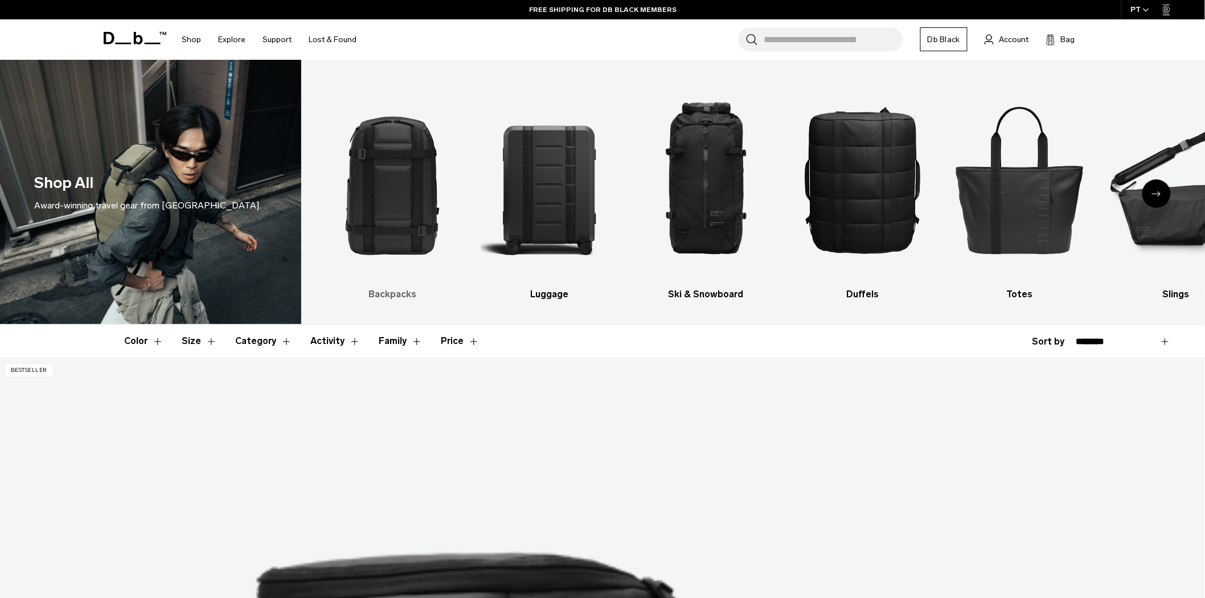
click at [423, 212] on img "1 / 10" at bounding box center [392, 179] width 137 height 205
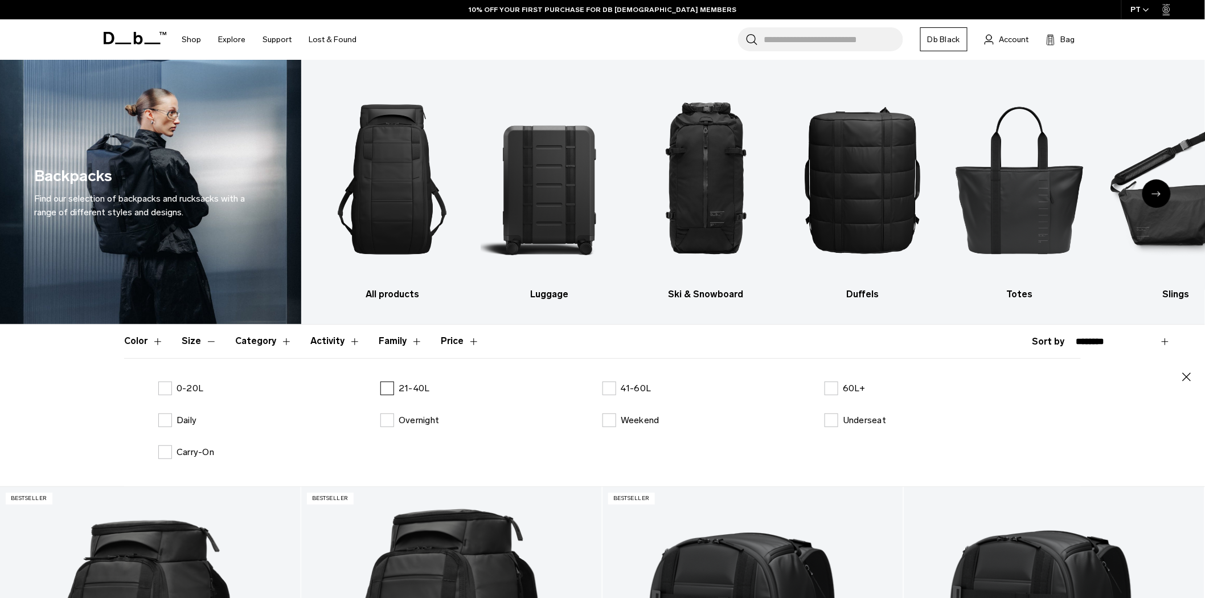
click at [384, 388] on label "21-40L" at bounding box center [405, 389] width 50 height 14
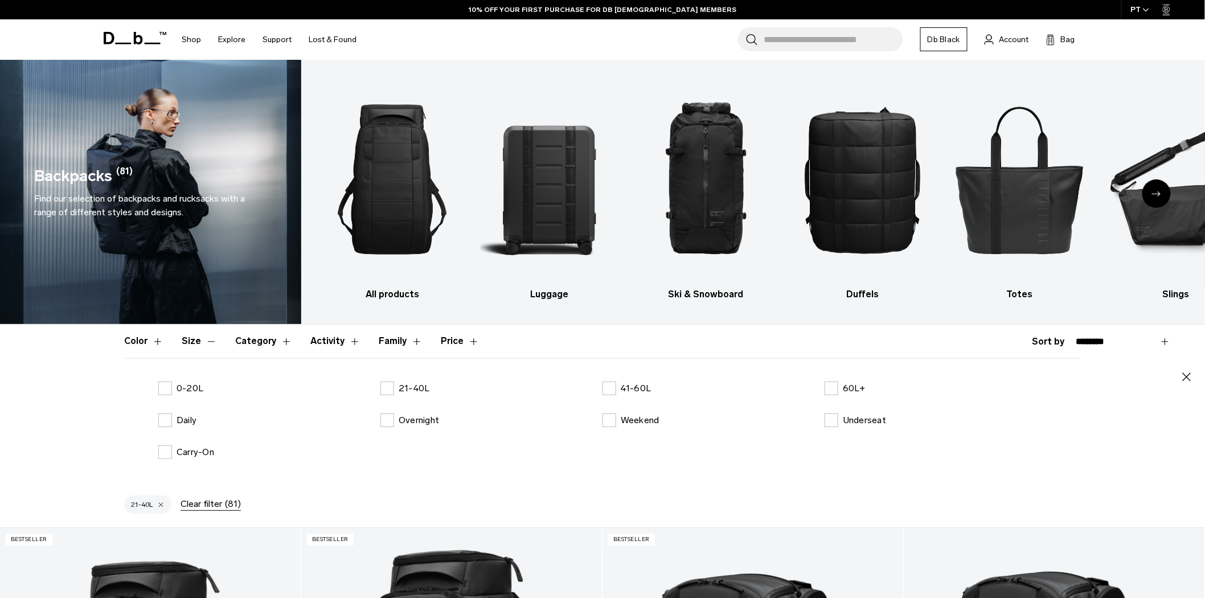
click at [1185, 382] on icon "button" at bounding box center [1187, 377] width 14 height 14
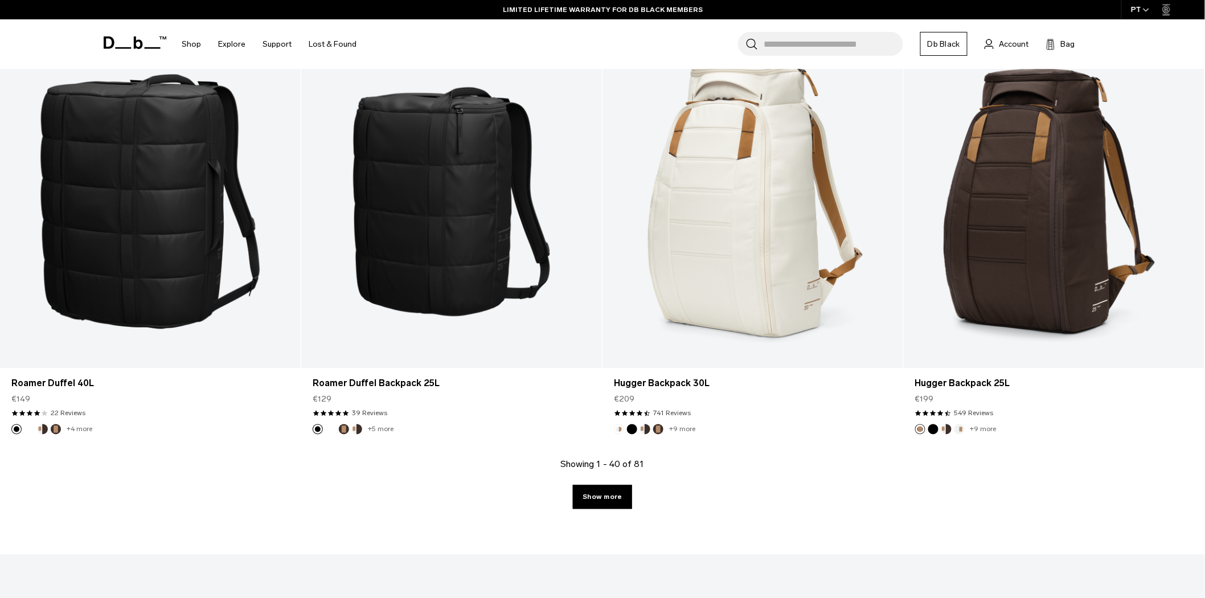
scroll to position [4176, 0]
click at [596, 498] on link "Show more" at bounding box center [602, 498] width 59 height 24
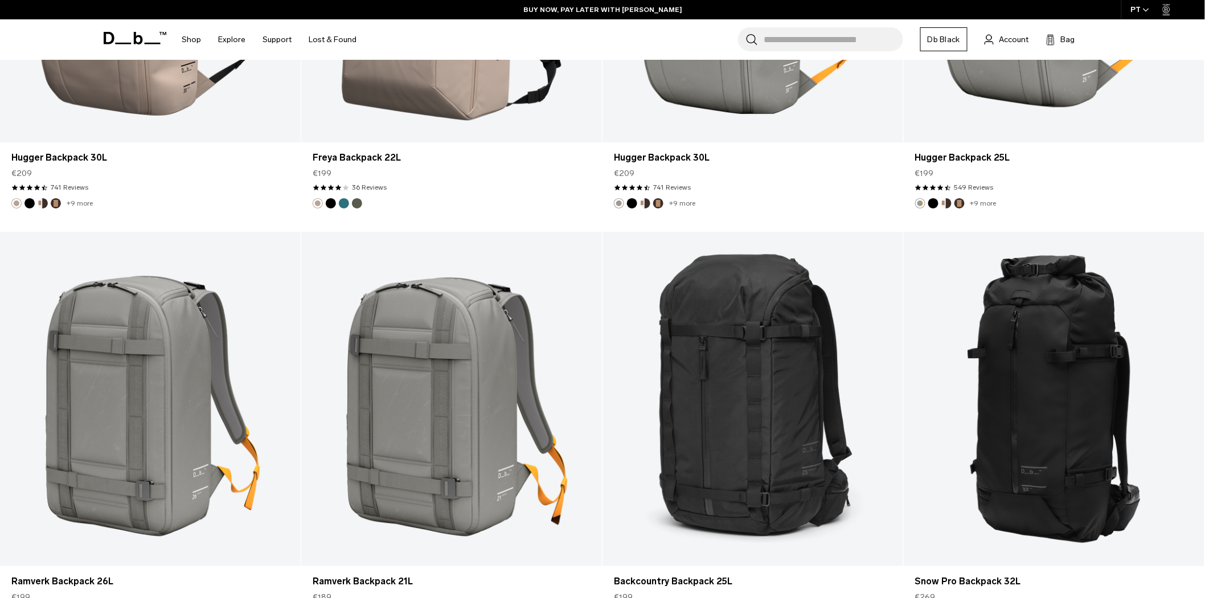
scroll to position [2855, 0]
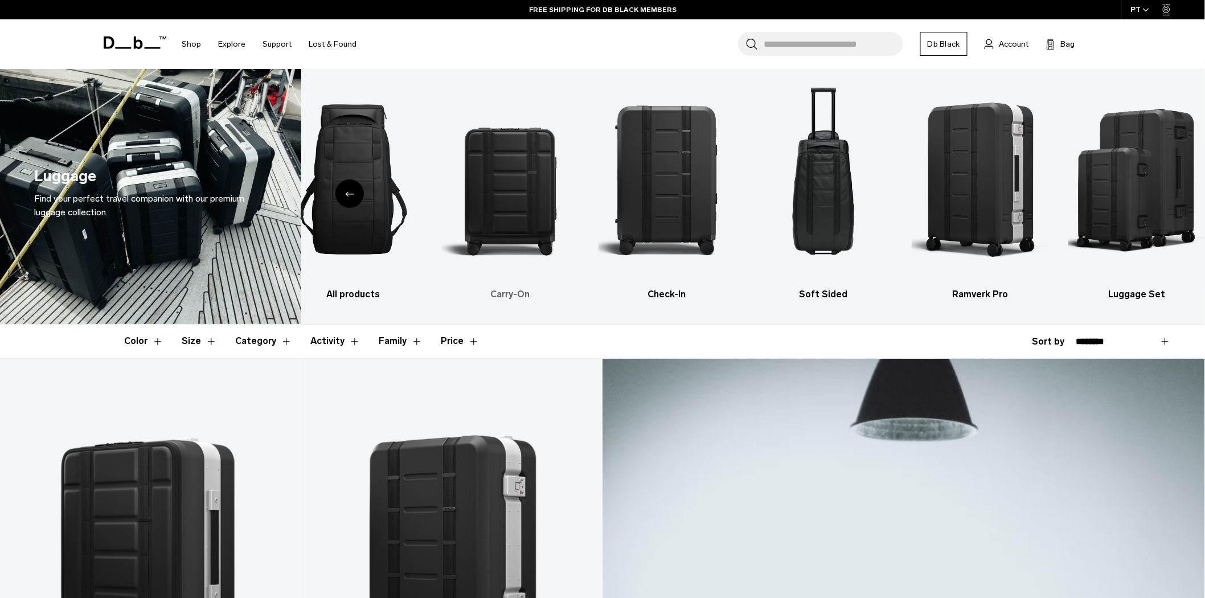
scroll to position [5, 0]
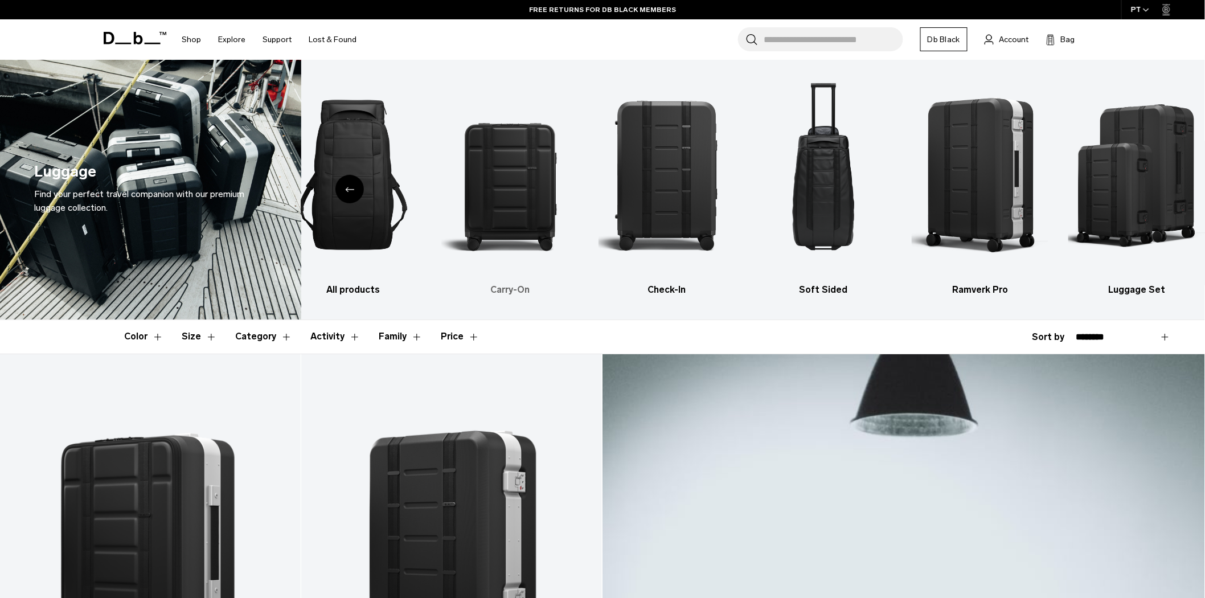
click at [516, 154] on img "2 / 6" at bounding box center [509, 174] width 137 height 205
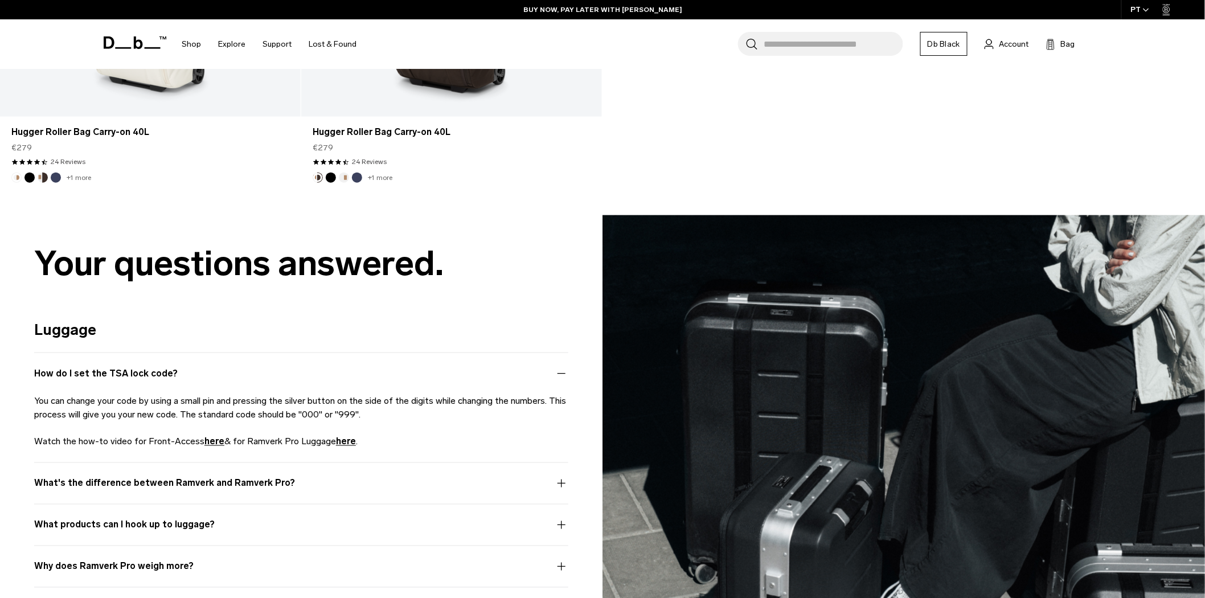
scroll to position [2421, 0]
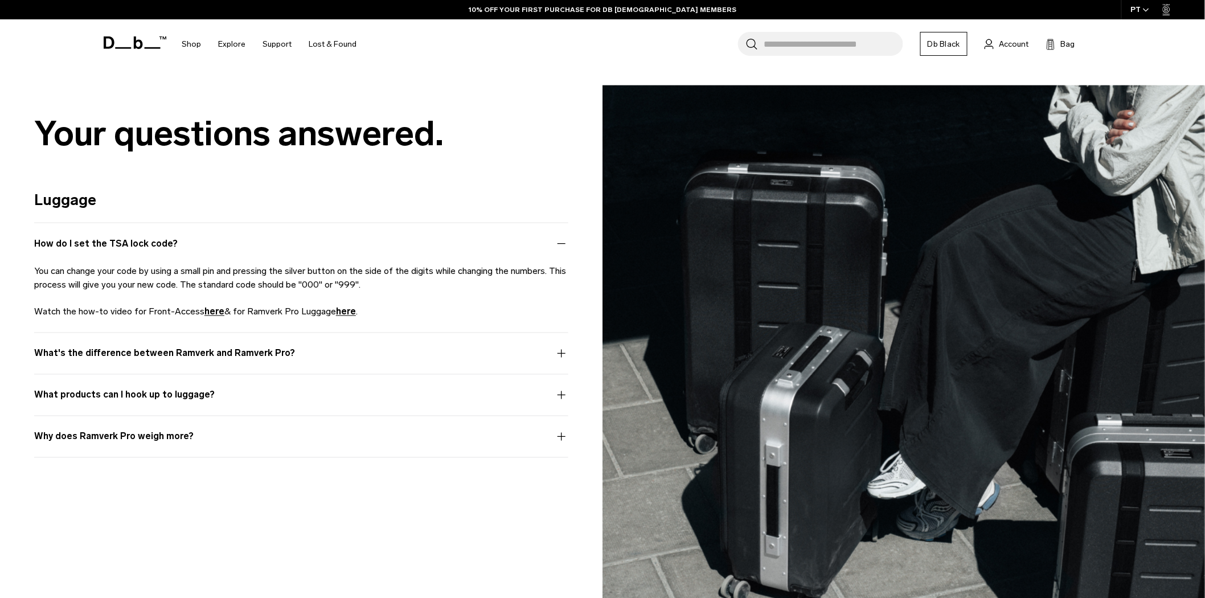
click at [146, 362] on button "What's the difference between Ramverk and Ramverk Pro?" at bounding box center [301, 360] width 534 height 27
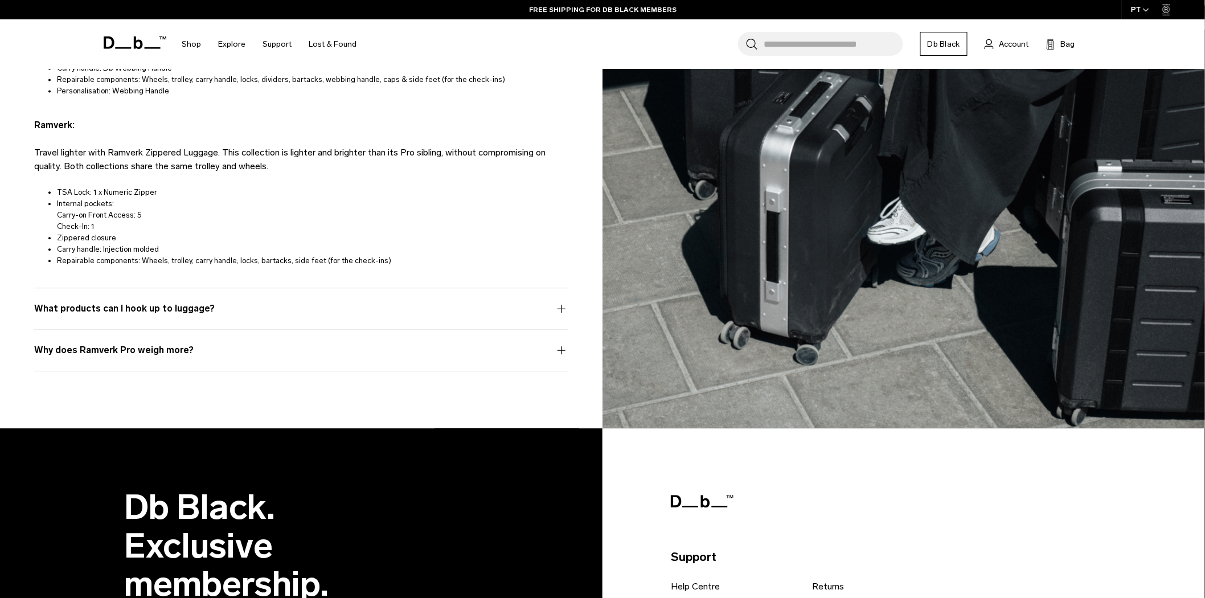
scroll to position [3181, 0]
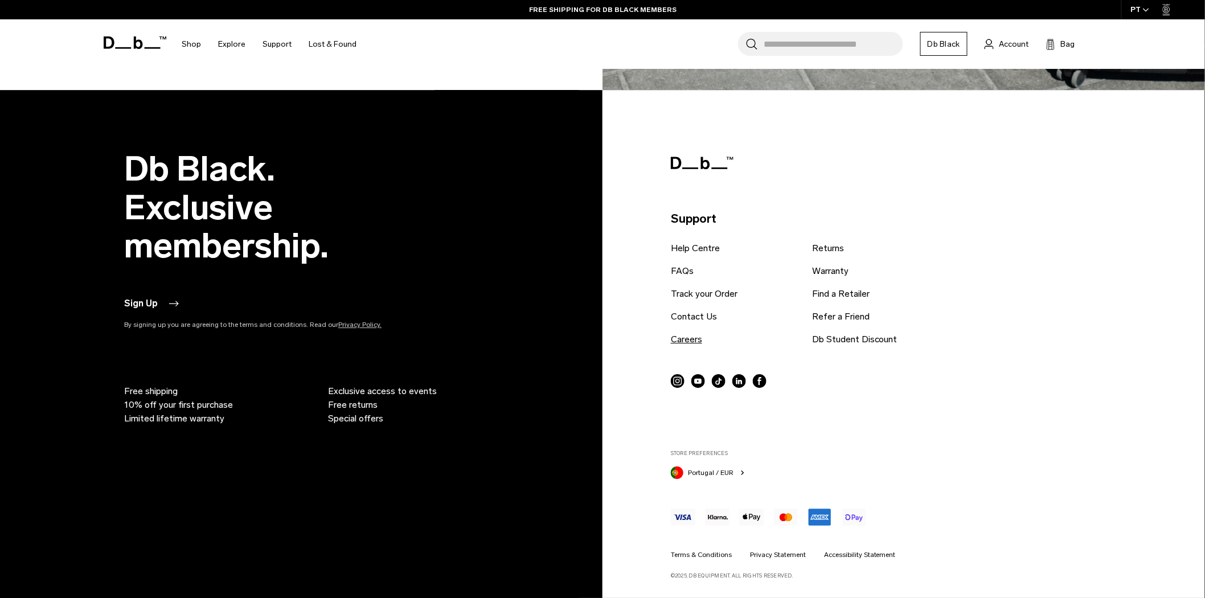
click at [686, 339] on link "Careers" at bounding box center [686, 340] width 31 height 14
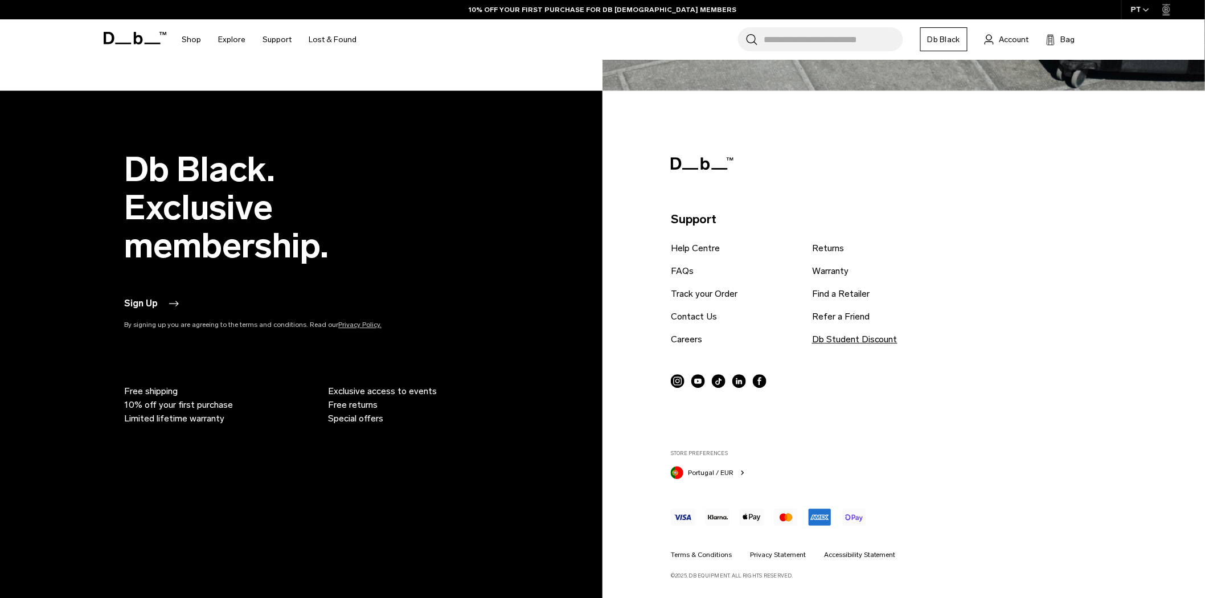
click at [862, 338] on link "Db Student Discount" at bounding box center [854, 340] width 85 height 14
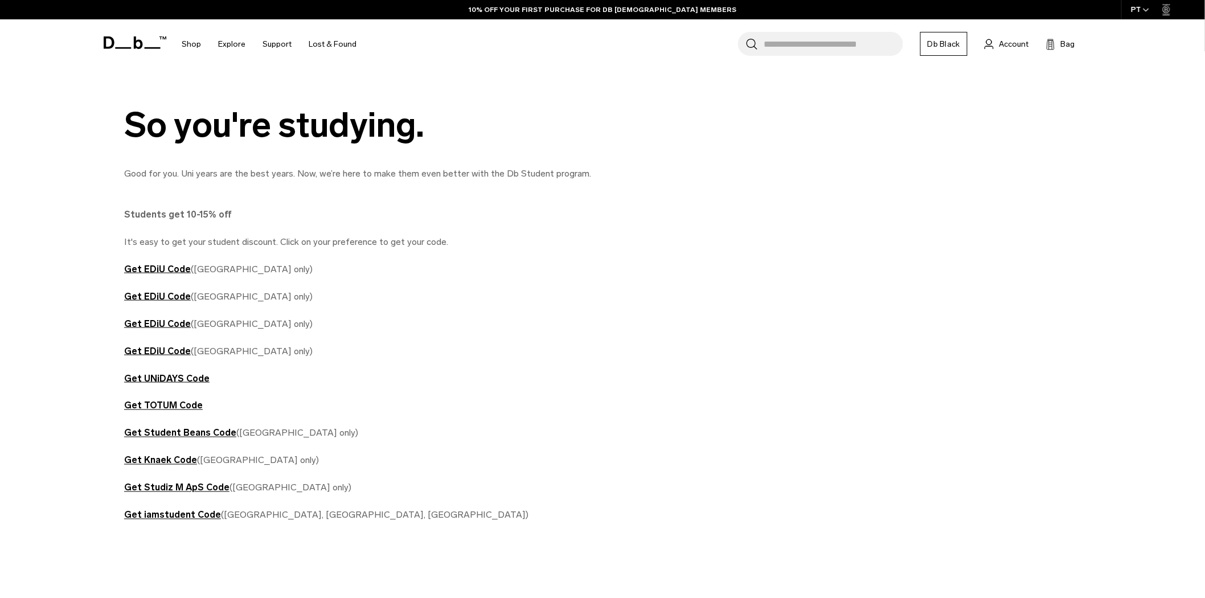
scroll to position [522, 0]
click at [184, 377] on strong "Get UNiDAYS Code" at bounding box center [166, 377] width 85 height 11
click at [171, 375] on strong "Get UNiDAYS Code" at bounding box center [166, 377] width 85 height 11
click at [184, 376] on strong "Get UNiDAYS Code" at bounding box center [166, 377] width 85 height 11
click at [190, 378] on strong "Get UNiDAYS Code" at bounding box center [166, 377] width 85 height 11
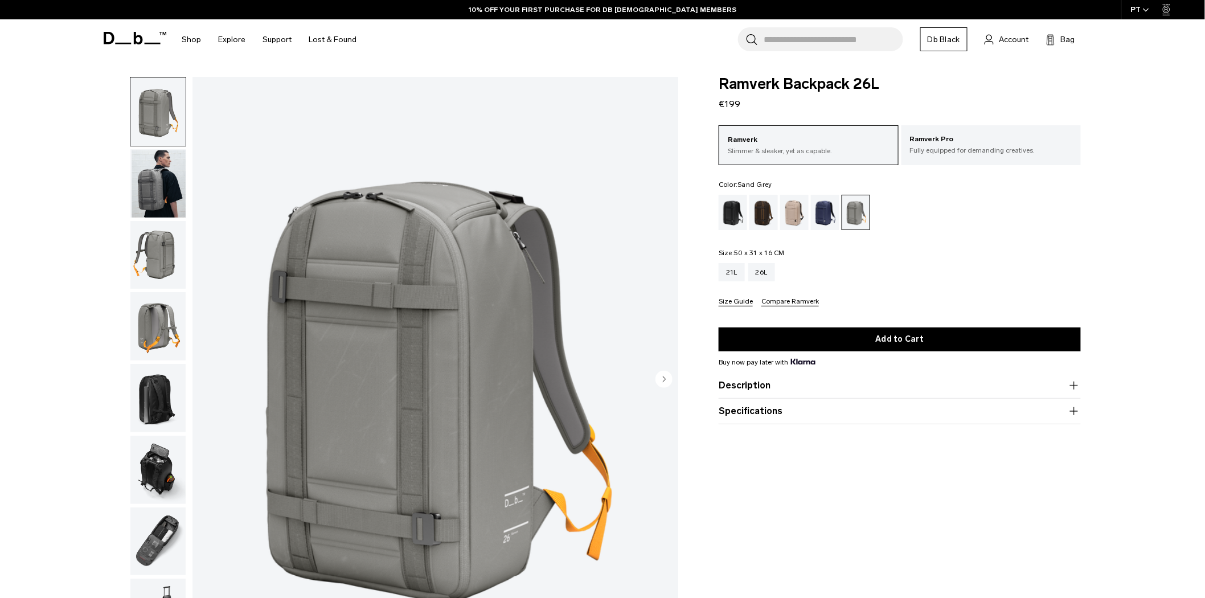
click at [743, 300] on button "Size Guide" at bounding box center [736, 302] width 34 height 9
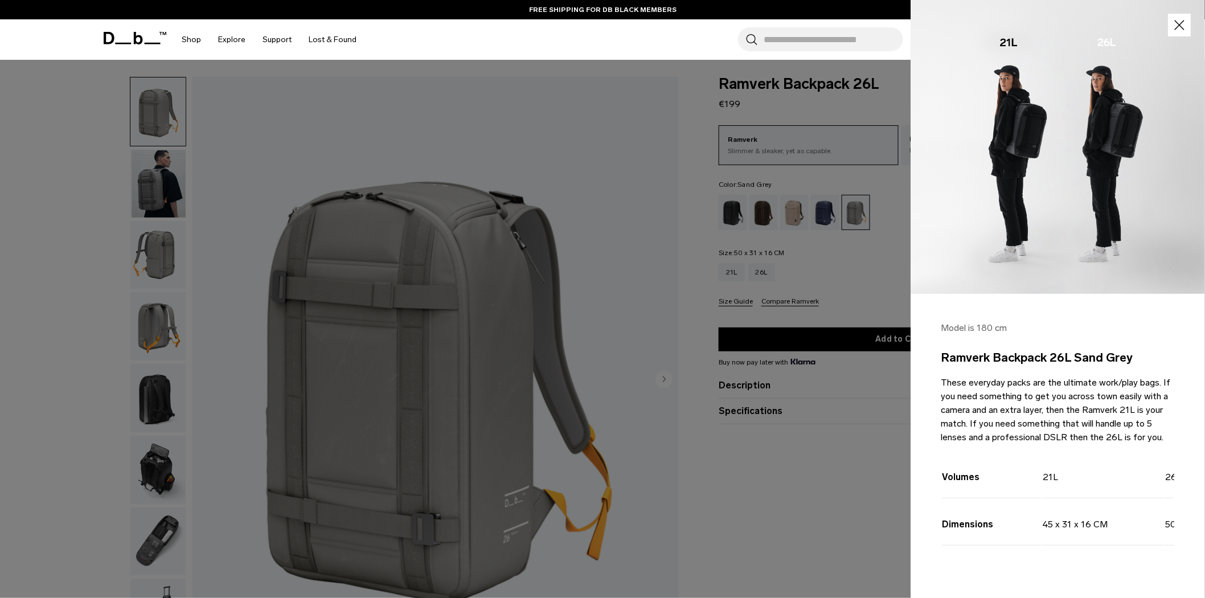
click at [1098, 46] on img at bounding box center [1058, 147] width 294 height 294
click at [1175, 31] on icon "button" at bounding box center [1180, 25] width 17 height 17
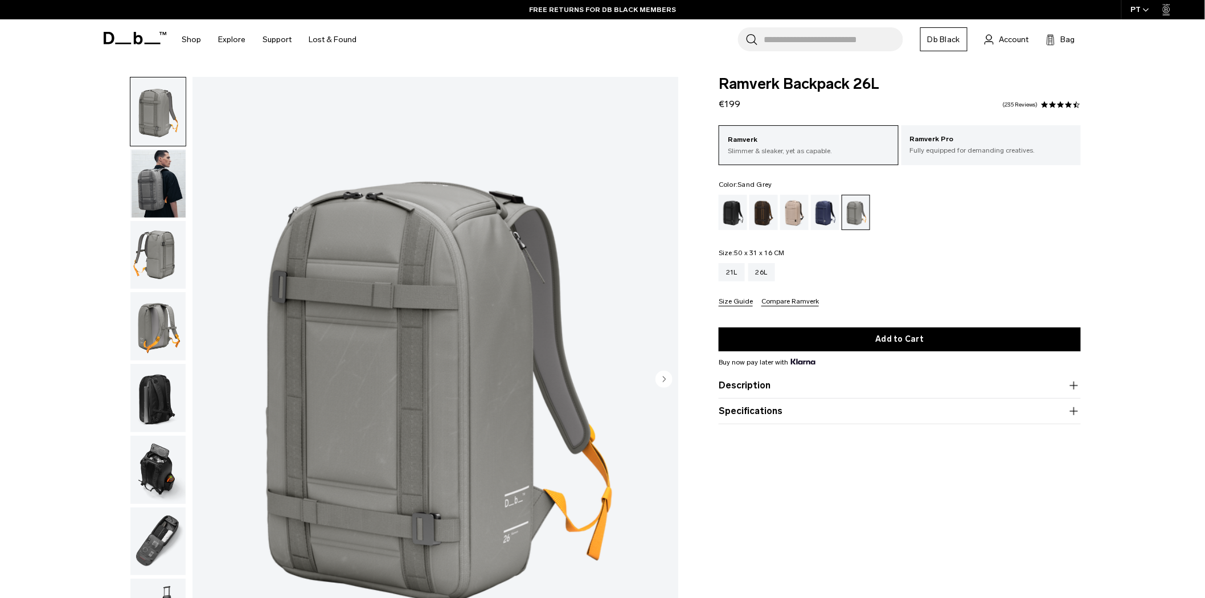
click at [739, 300] on button "Size Guide" at bounding box center [736, 302] width 34 height 9
